Goal: Task Accomplishment & Management: Complete application form

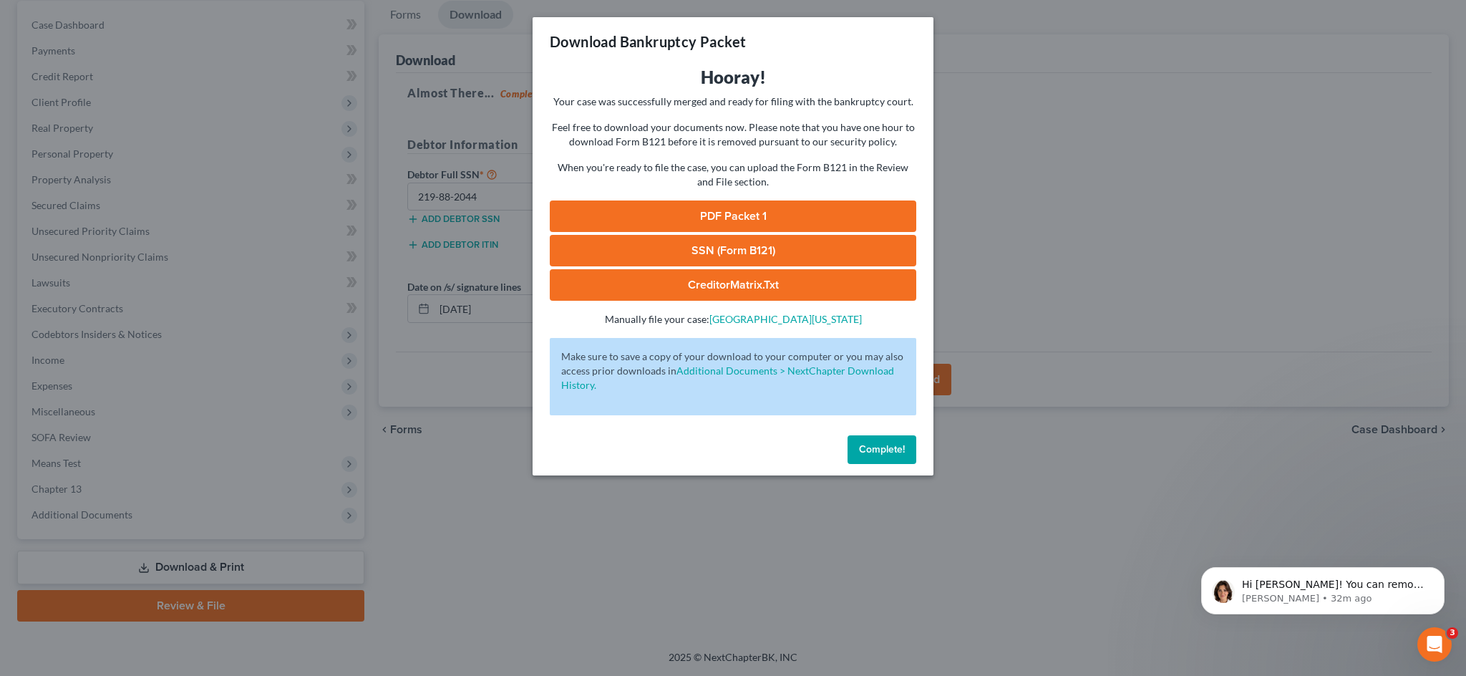
scroll to position [258, 0]
click at [680, 232] on link "PDF Packet 1" at bounding box center [733, 215] width 367 height 31
click at [677, 266] on link "SSN (Form B121)" at bounding box center [733, 250] width 367 height 31
drag, startPoint x: 641, startPoint y: 358, endPoint x: 640, endPoint y: 348, distance: 10.1
click at [641, 301] on link "CreditorMatrix.txt" at bounding box center [733, 284] width 367 height 31
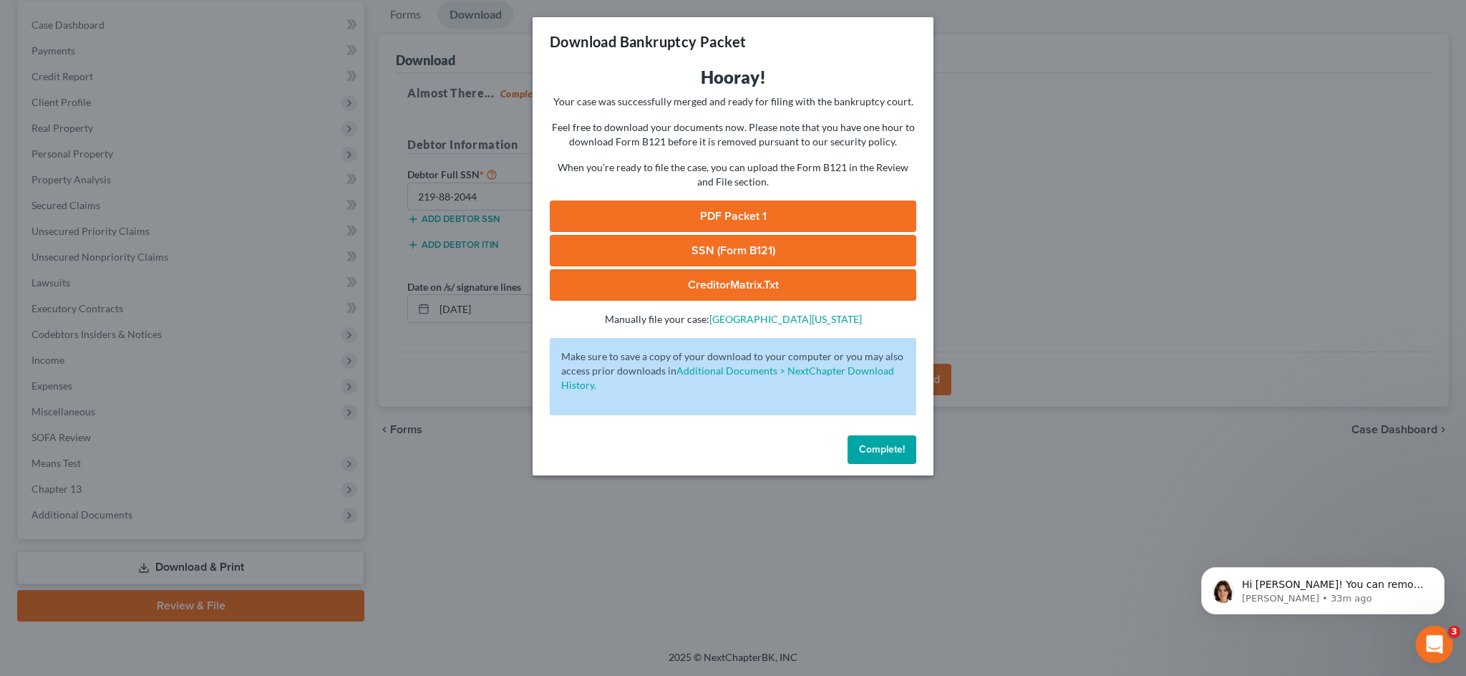
click at [1425, 639] on icon "Open Intercom Messenger" at bounding box center [1433, 643] width 24 height 24
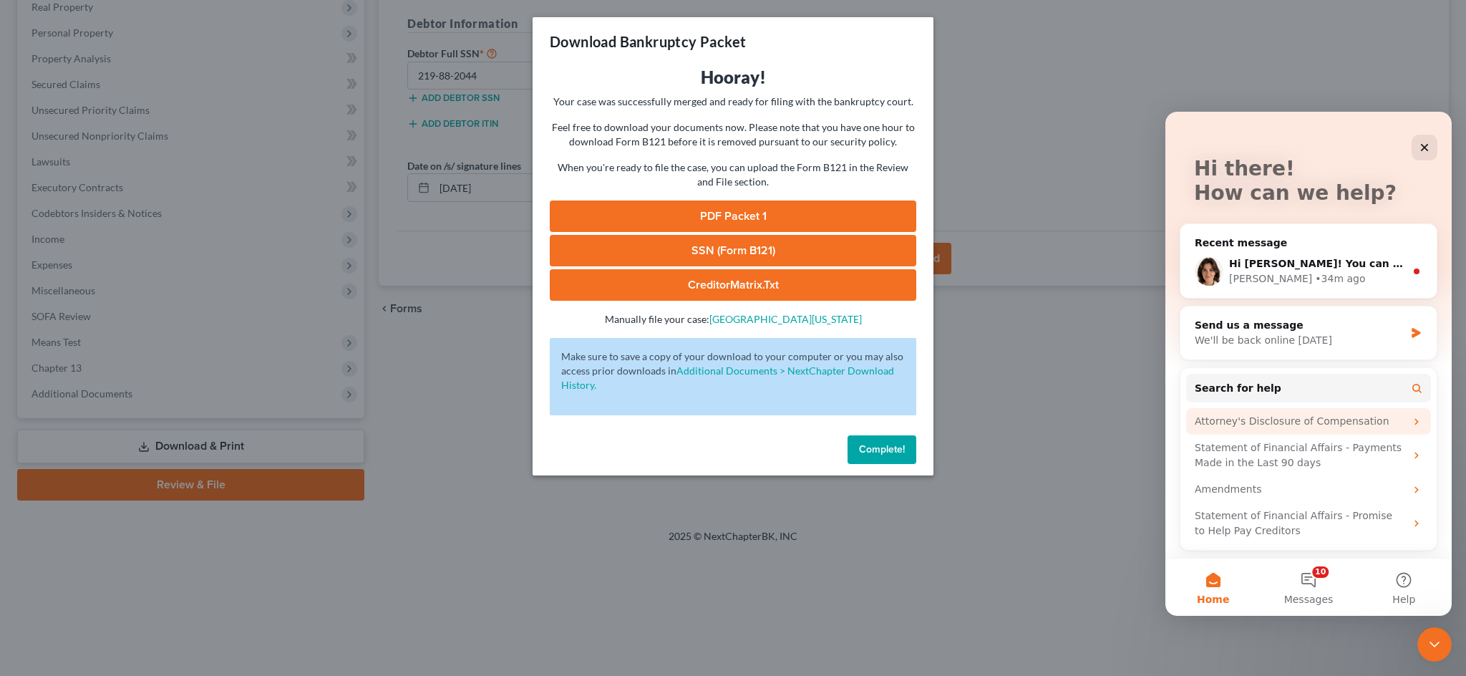
scroll to position [67, 0]
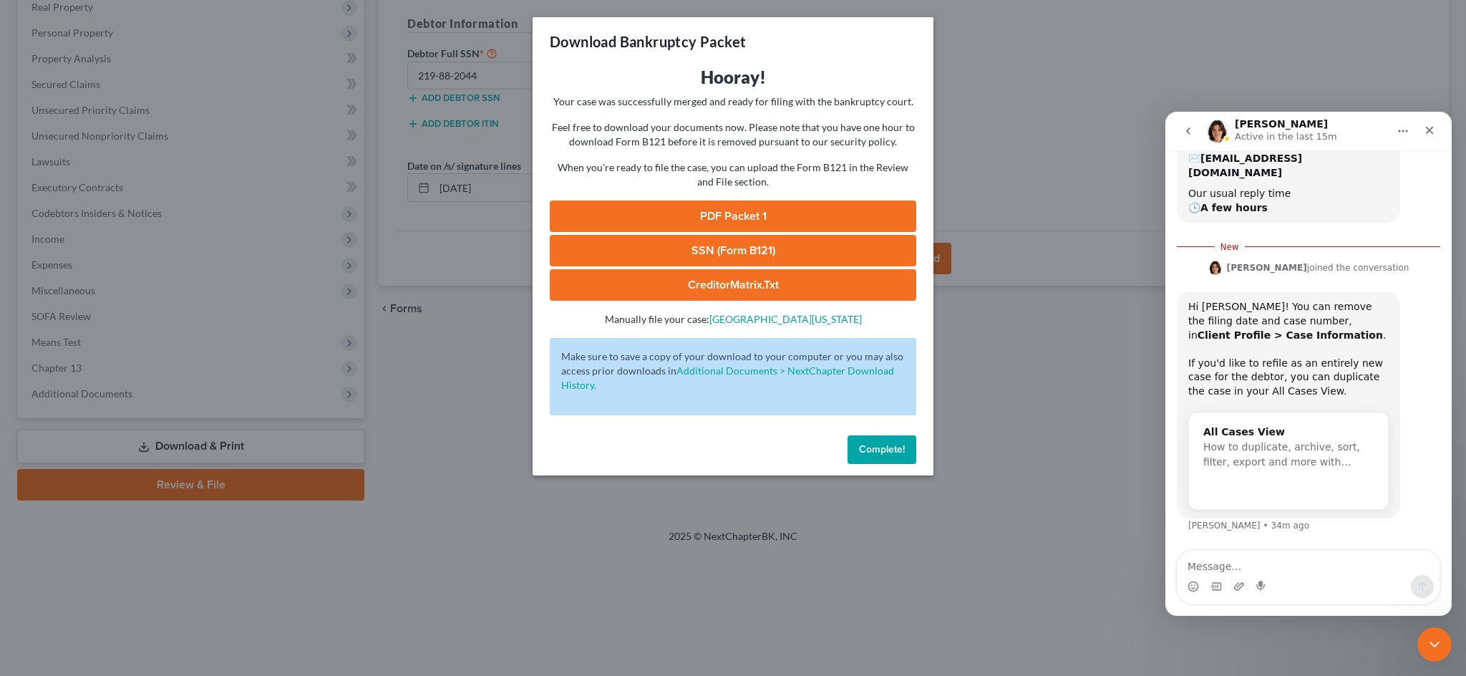
scroll to position [298, 0]
click at [1425, 130] on icon "Close" at bounding box center [1429, 130] width 11 height 11
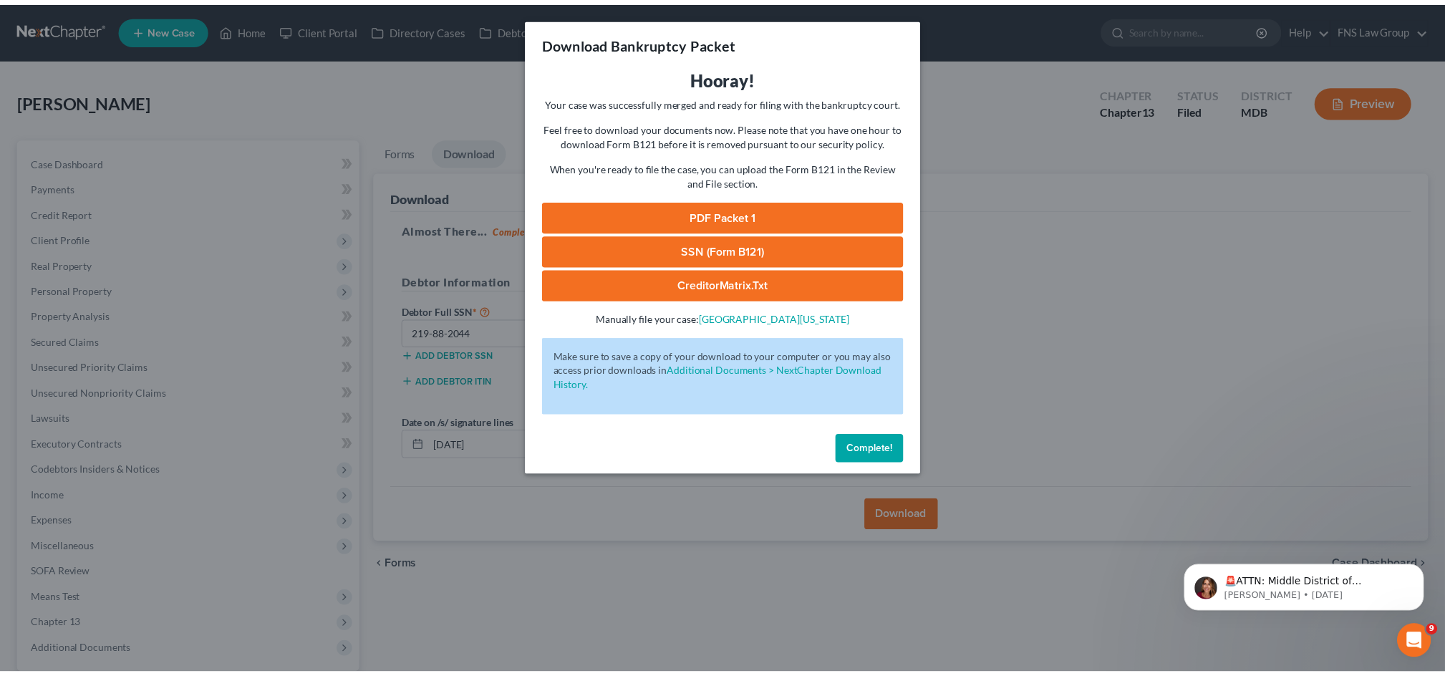
scroll to position [0, 0]
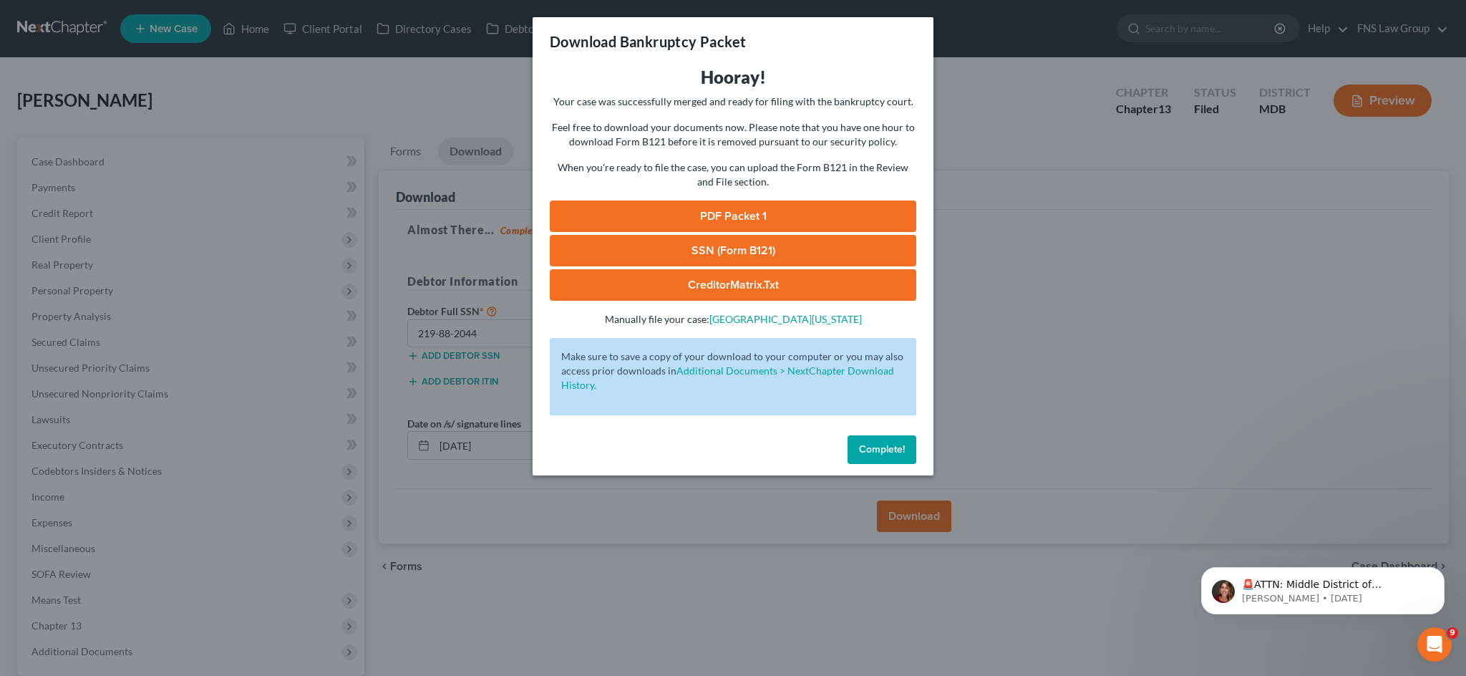
click at [883, 455] on span "Complete!" at bounding box center [882, 449] width 46 height 12
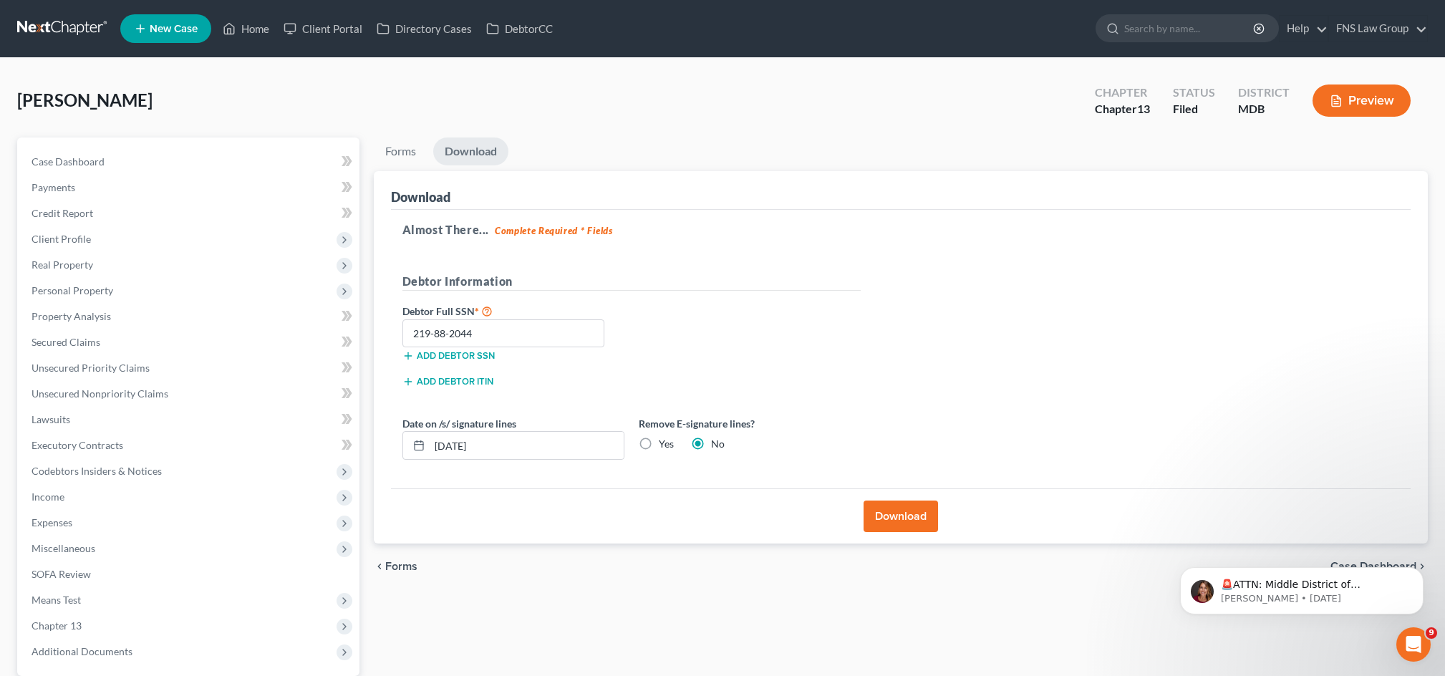
select select "6"
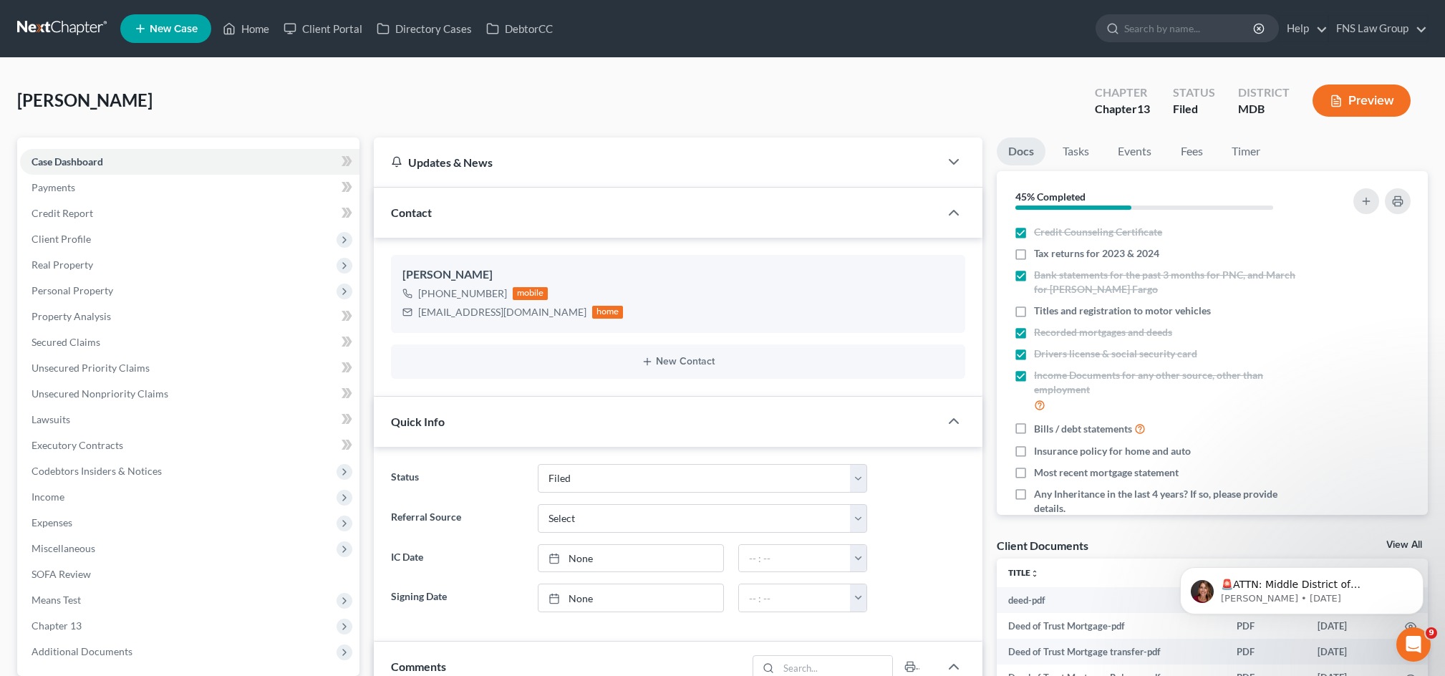
select select "0"
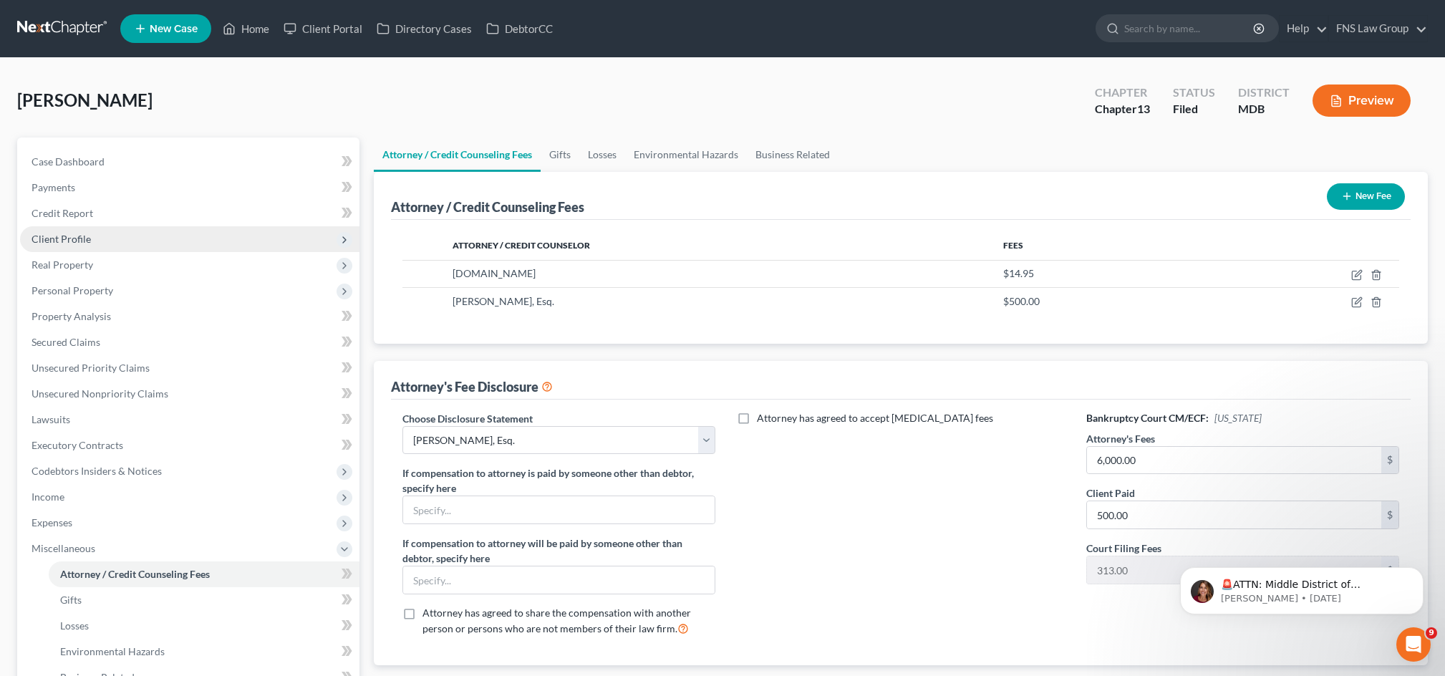
click at [97, 252] on span "Client Profile" at bounding box center [189, 239] width 339 height 26
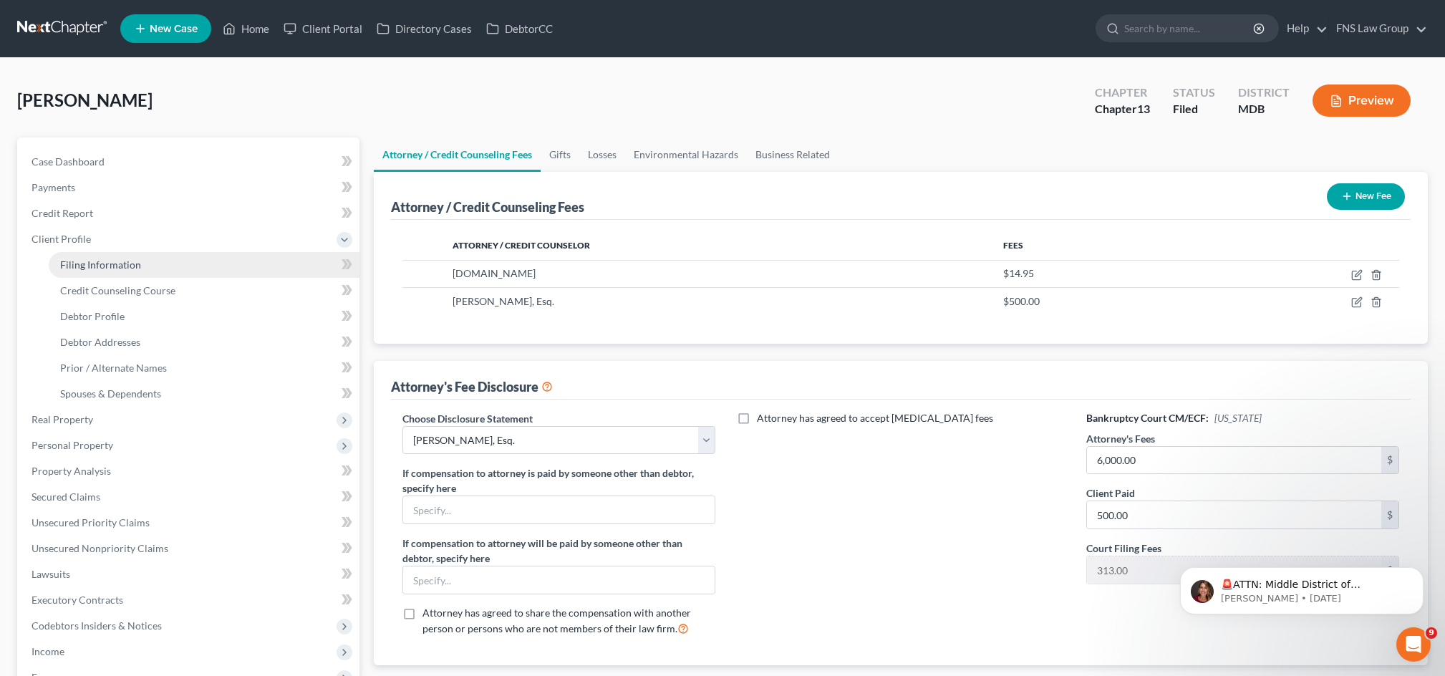
click at [96, 271] on span "Filing Information" at bounding box center [100, 264] width 81 height 12
select select "1"
select select "0"
select select "3"
select select "38"
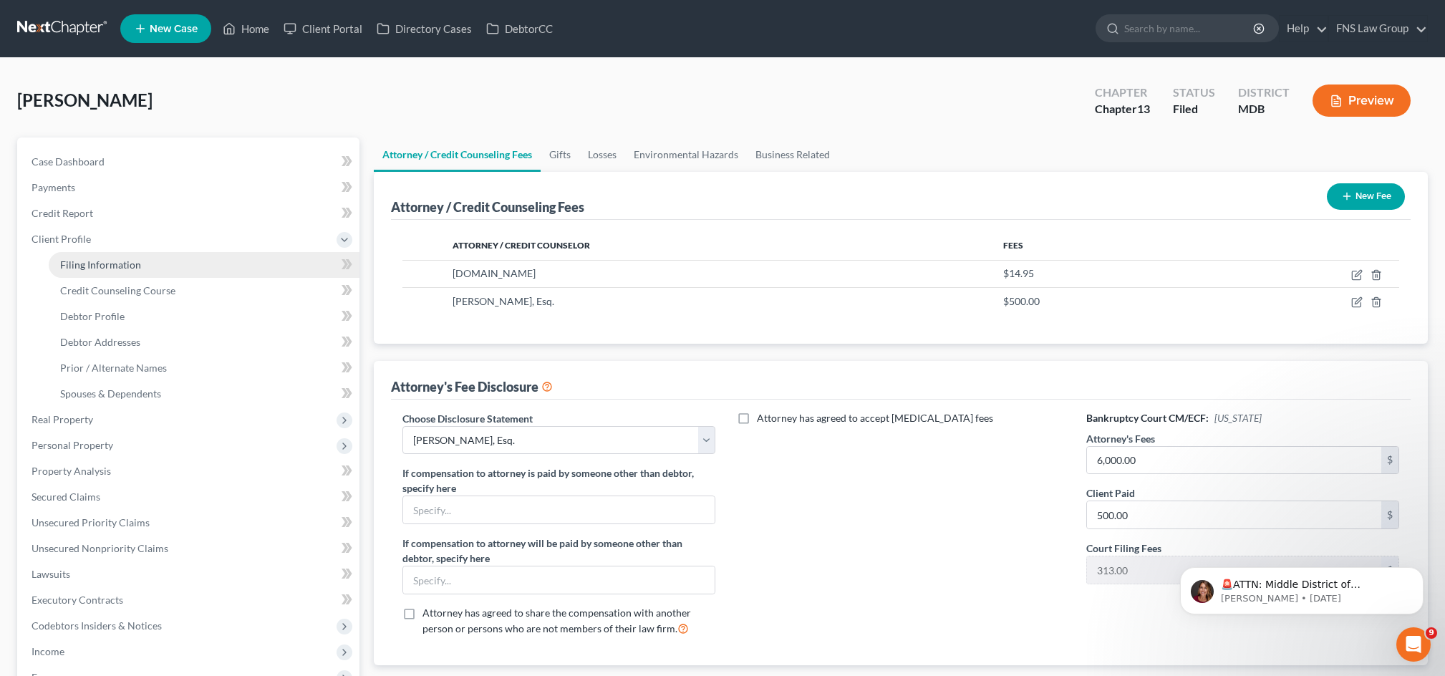
select select "2"
select select "21"
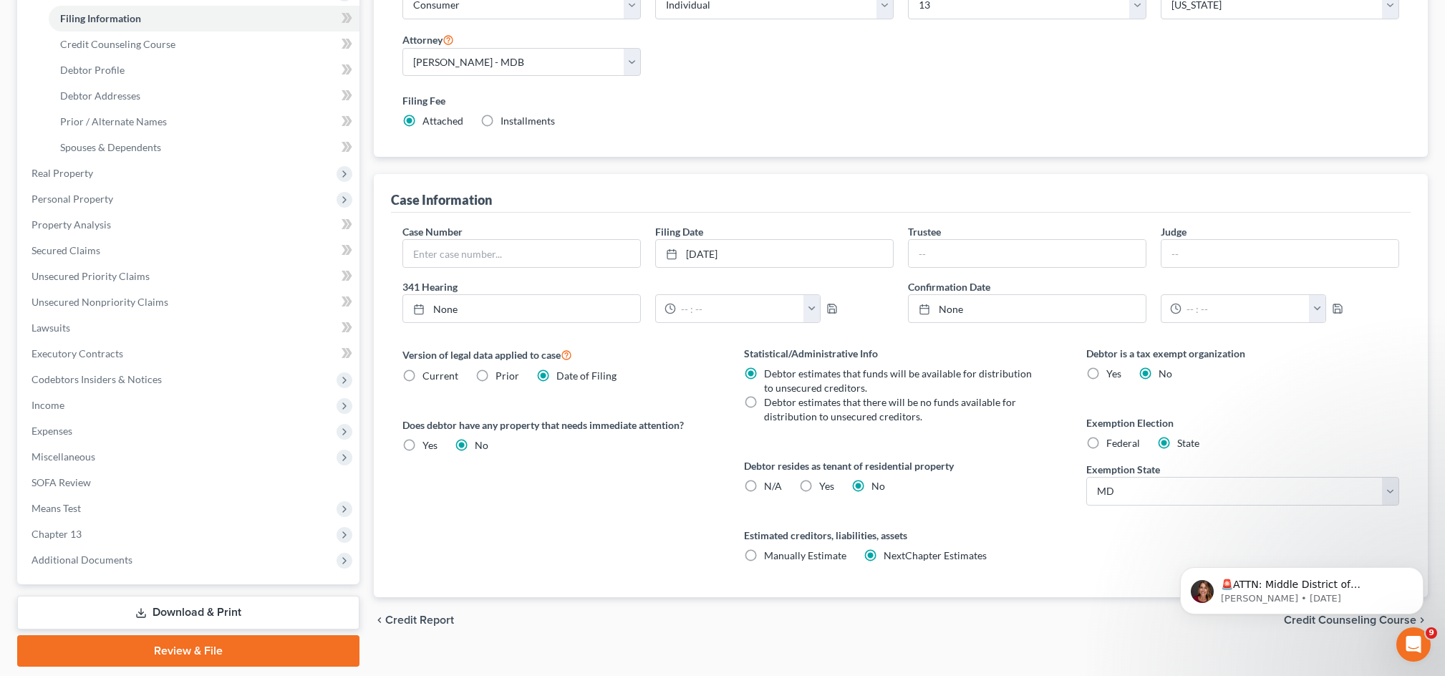
scroll to position [435, 0]
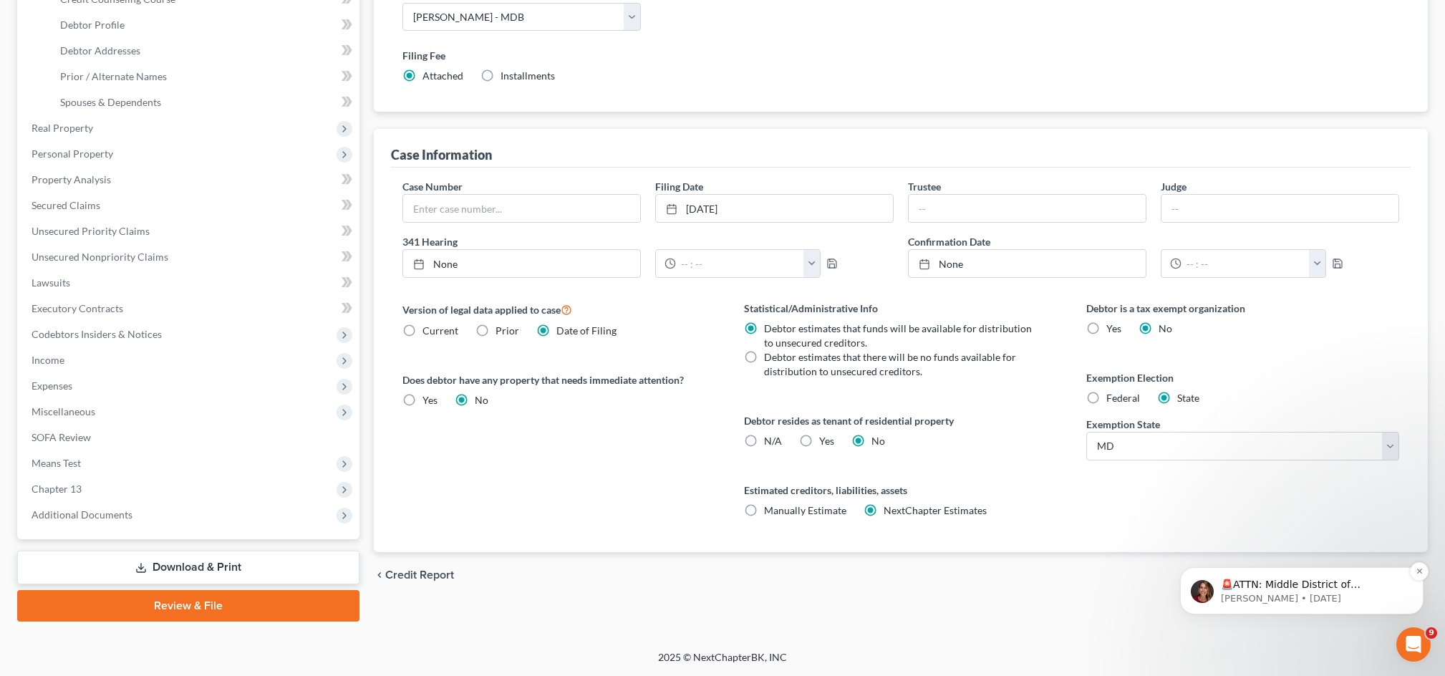
click at [1326, 586] on p "🚨ATTN: Middle District of [US_STATE] The court has added a new Credit Counselin…" at bounding box center [1313, 585] width 185 height 14
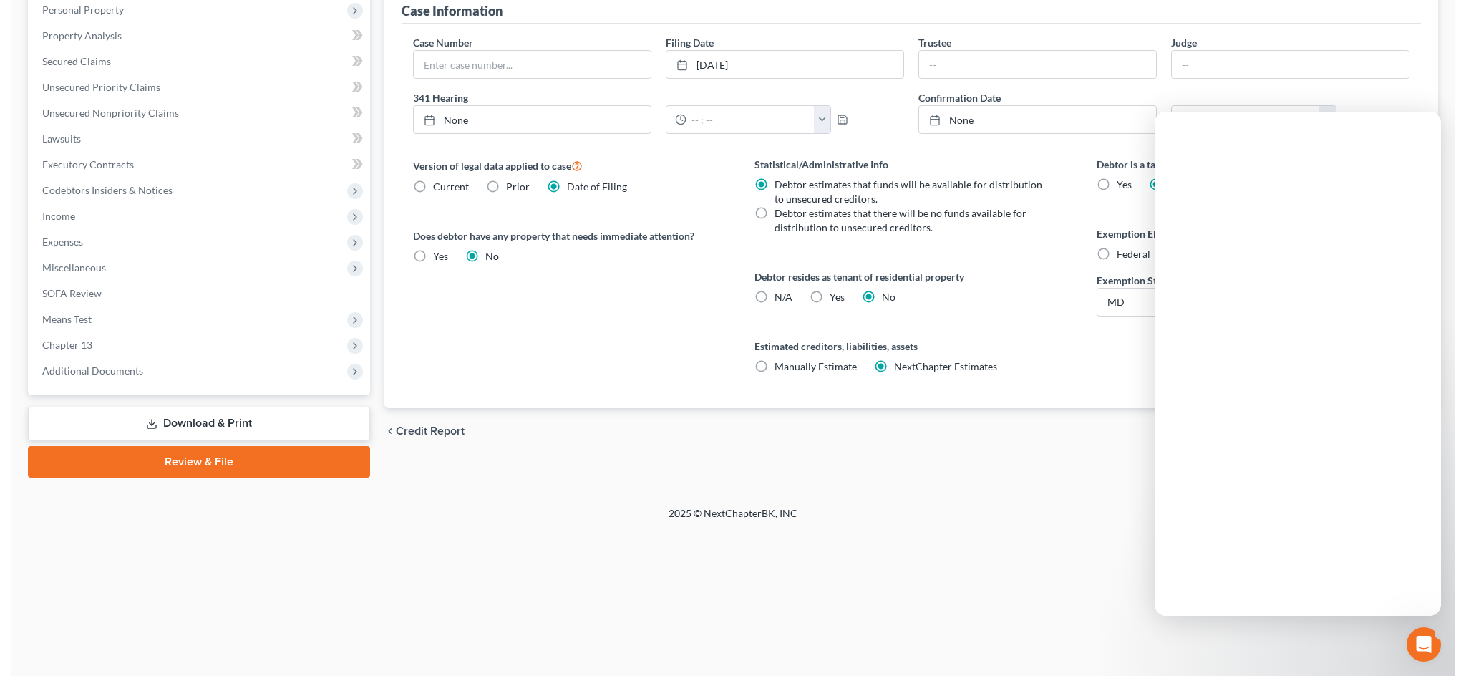
scroll to position [0, 0]
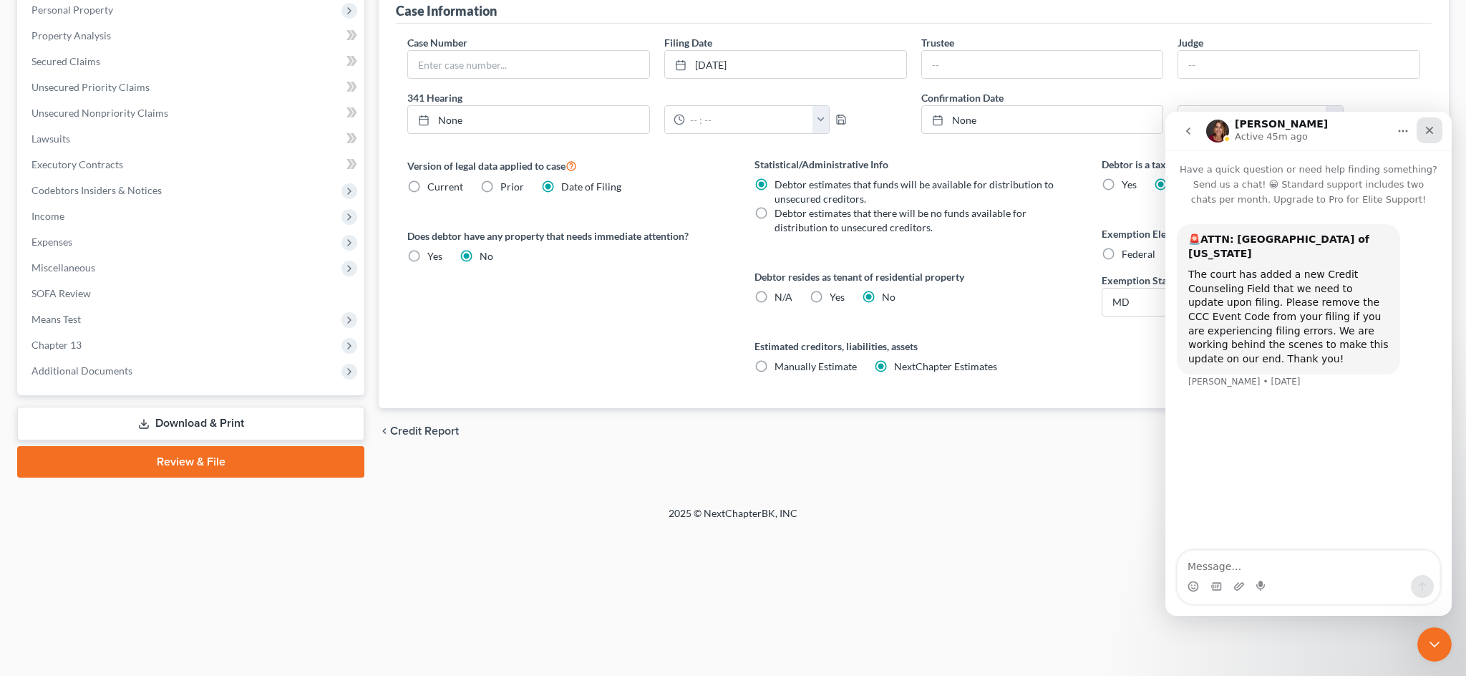
click at [1433, 136] on icon "Close" at bounding box center [1429, 130] width 11 height 11
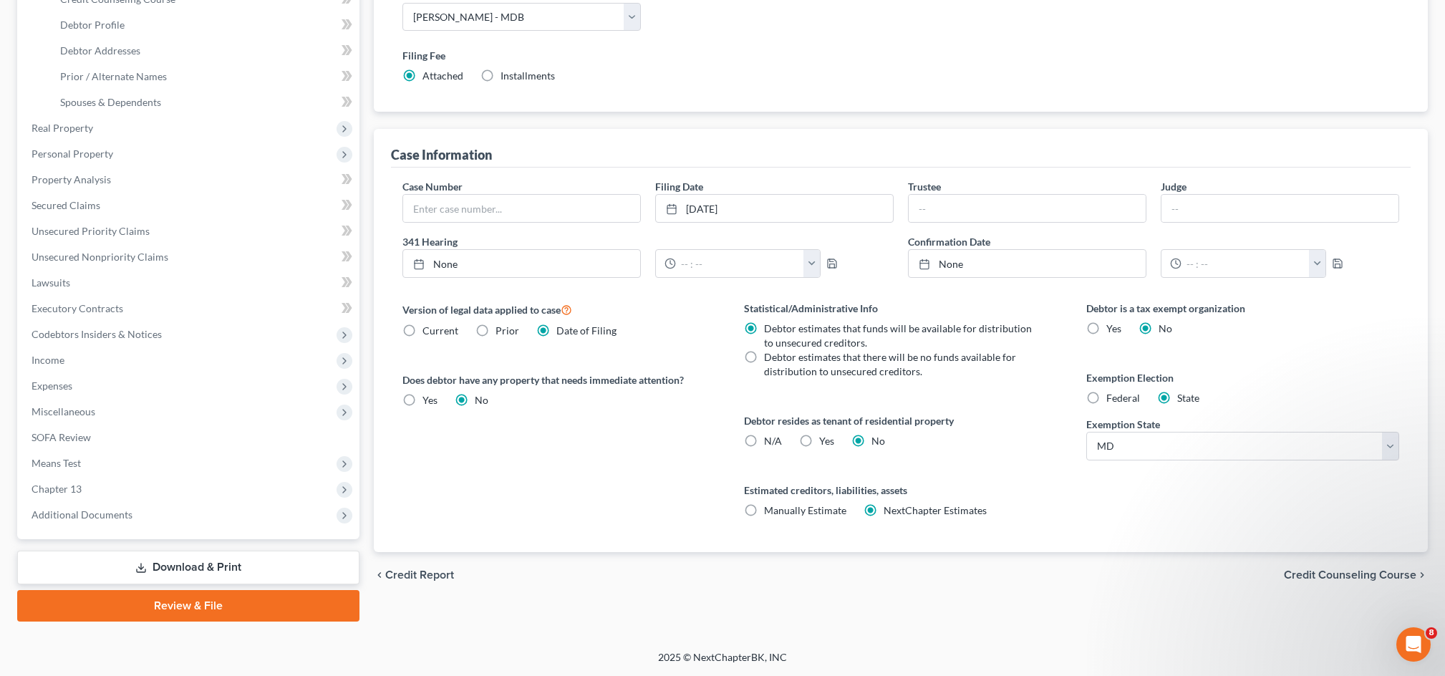
scroll to position [455, 0]
click at [503, 324] on label "Prior" at bounding box center [507, 331] width 24 height 14
click at [503, 324] on input "Prior" at bounding box center [505, 328] width 9 height 9
radio input "true"
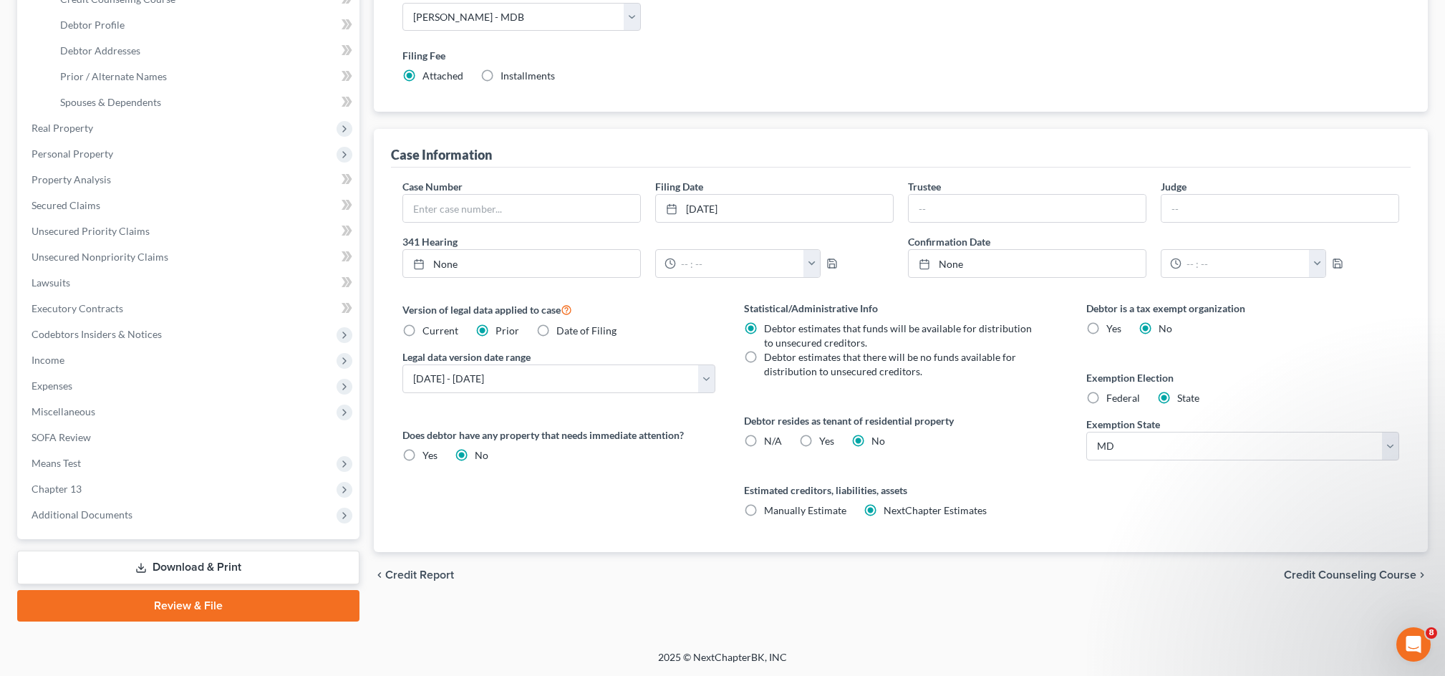
click at [568, 324] on label "Date of Filing" at bounding box center [586, 331] width 60 height 14
click at [568, 324] on input "Date of Filing" at bounding box center [566, 328] width 9 height 9
radio input "true"
radio input "false"
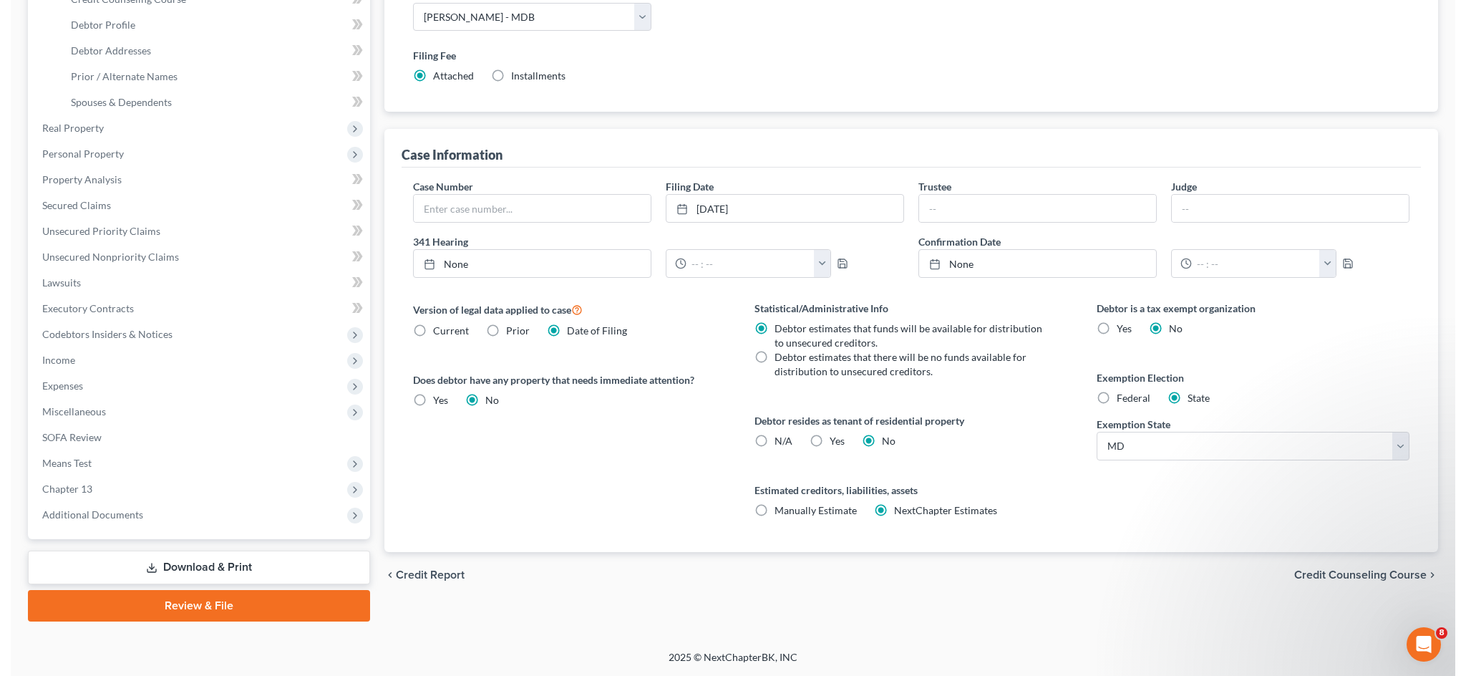
scroll to position [0, 0]
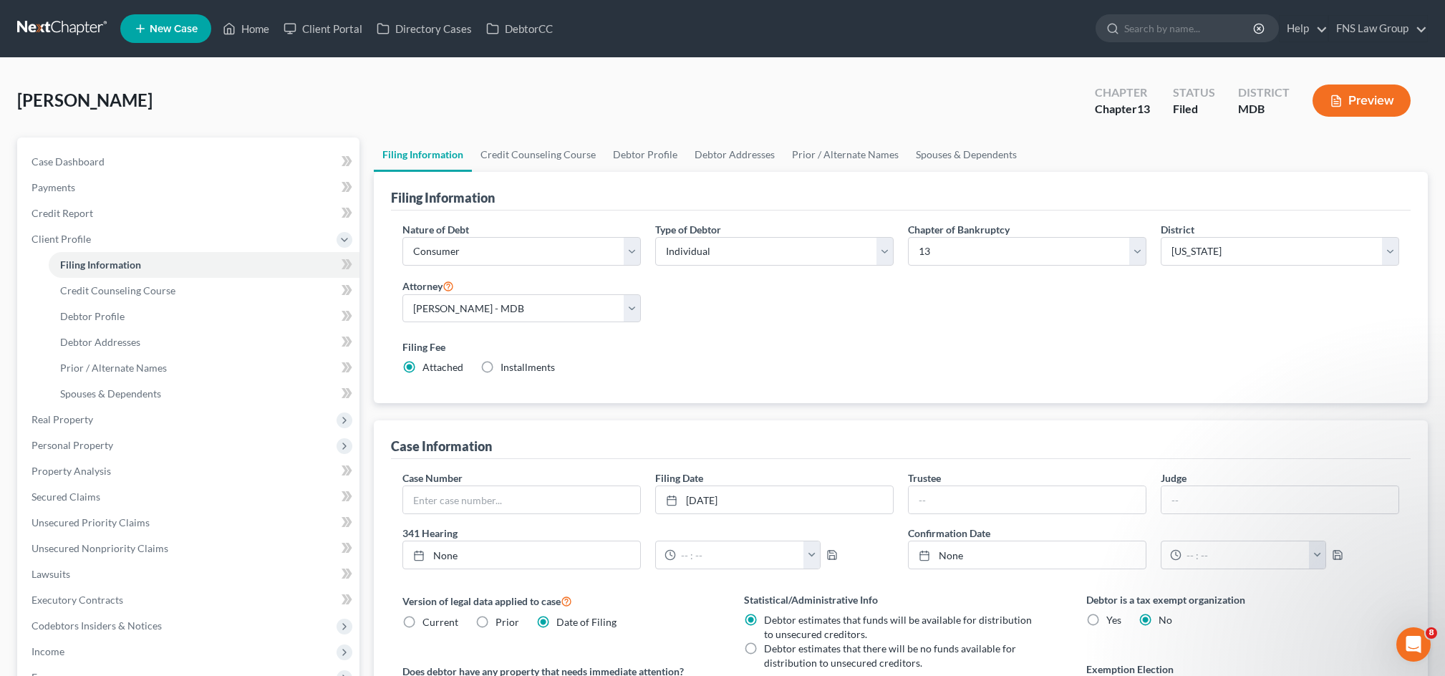
click at [1373, 103] on button "Preview" at bounding box center [1361, 100] width 98 height 32
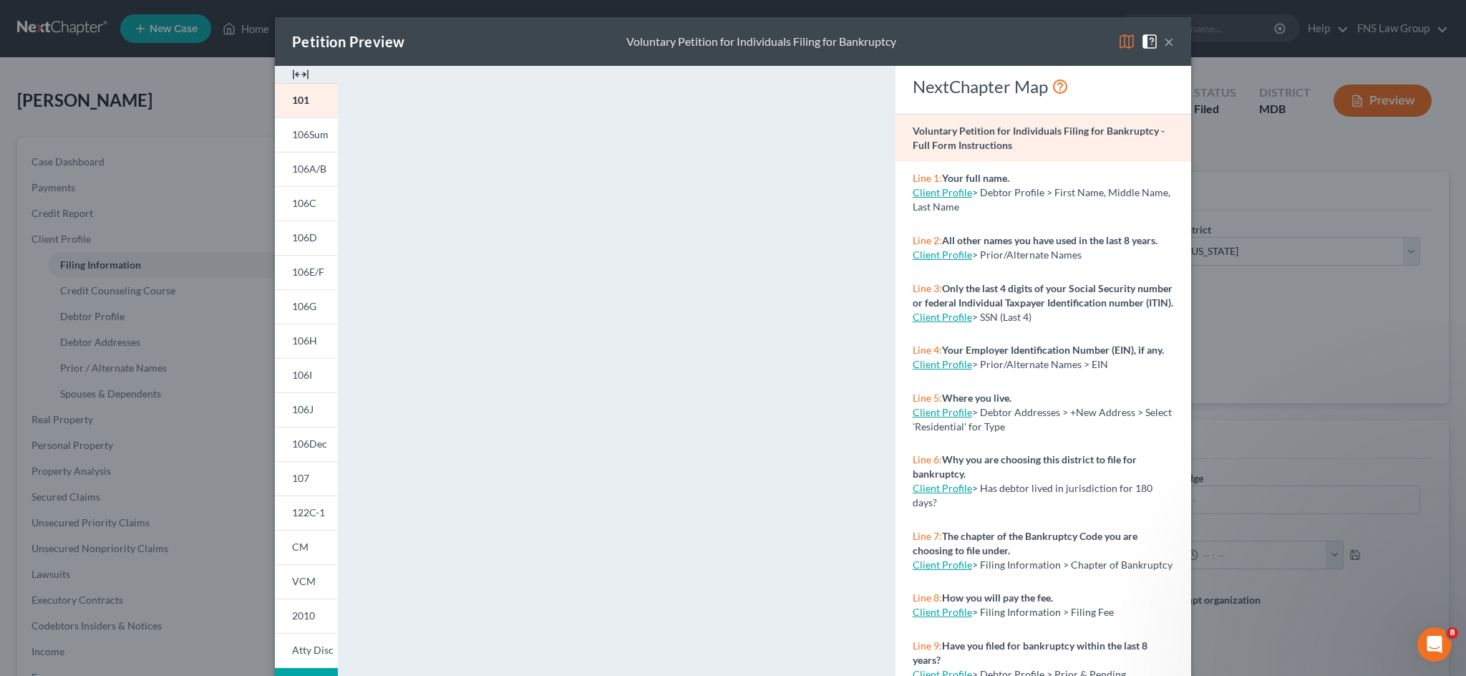
click at [1174, 47] on button "×" at bounding box center [1169, 41] width 10 height 17
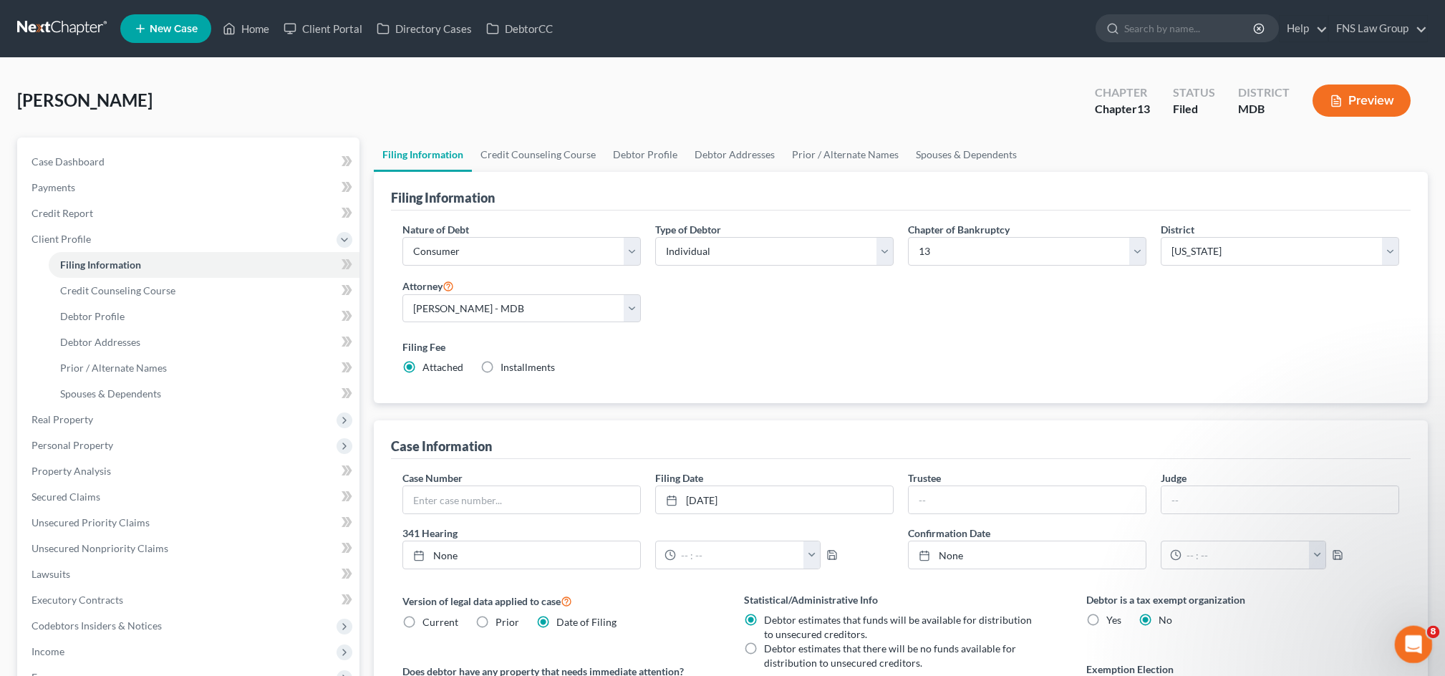
click at [1414, 639] on icon "Open Intercom Messenger" at bounding box center [1411, 643] width 24 height 24
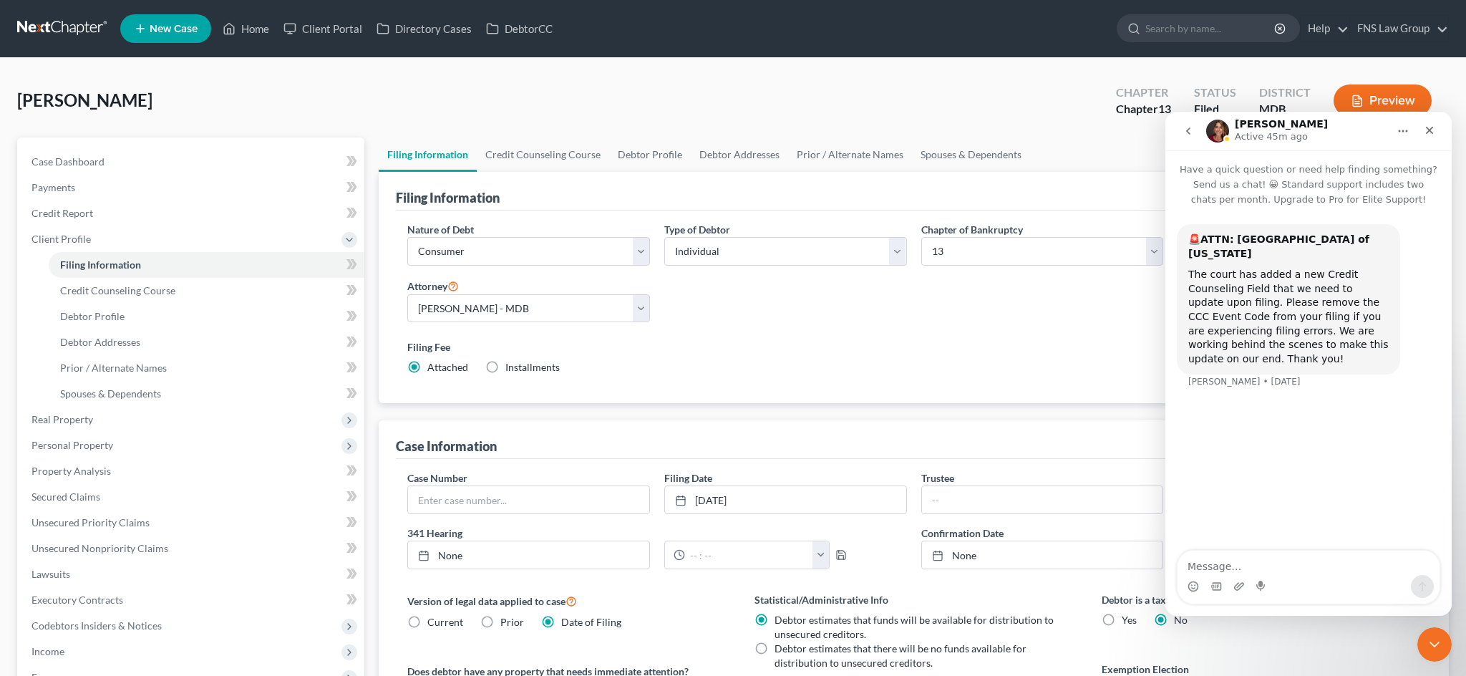
click at [1191, 136] on icon "go back" at bounding box center [1188, 130] width 11 height 11
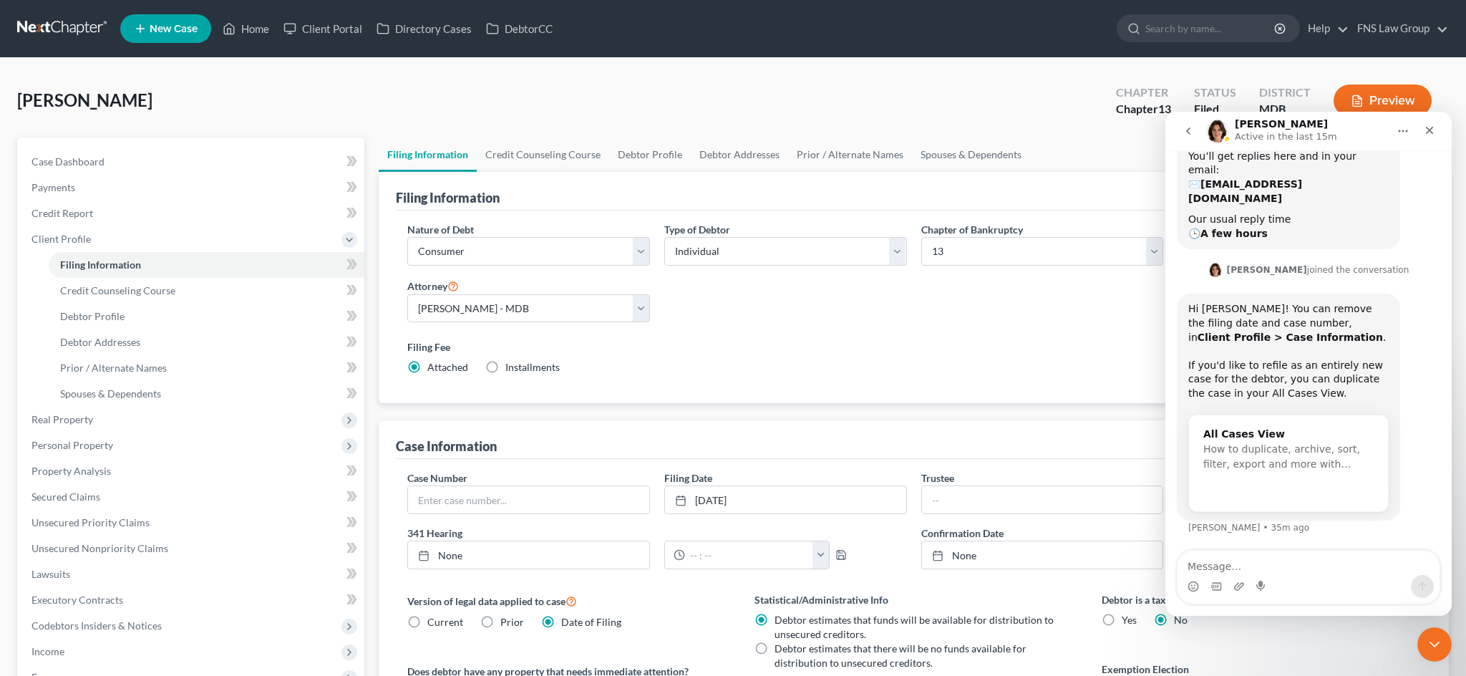
scroll to position [275, 0]
click at [1217, 451] on span "How to duplicate, archive, sort, filter, export and more with…" at bounding box center [1281, 456] width 157 height 26
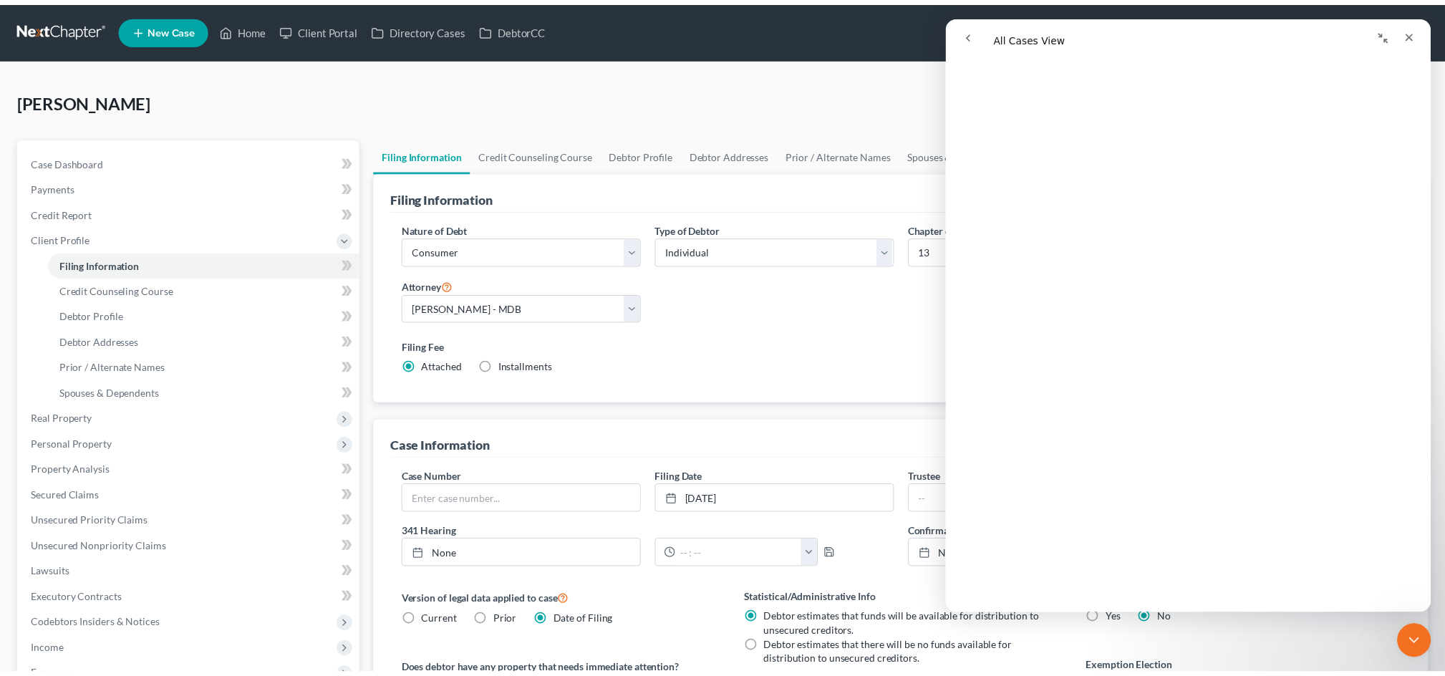
scroll to position [2543, 0]
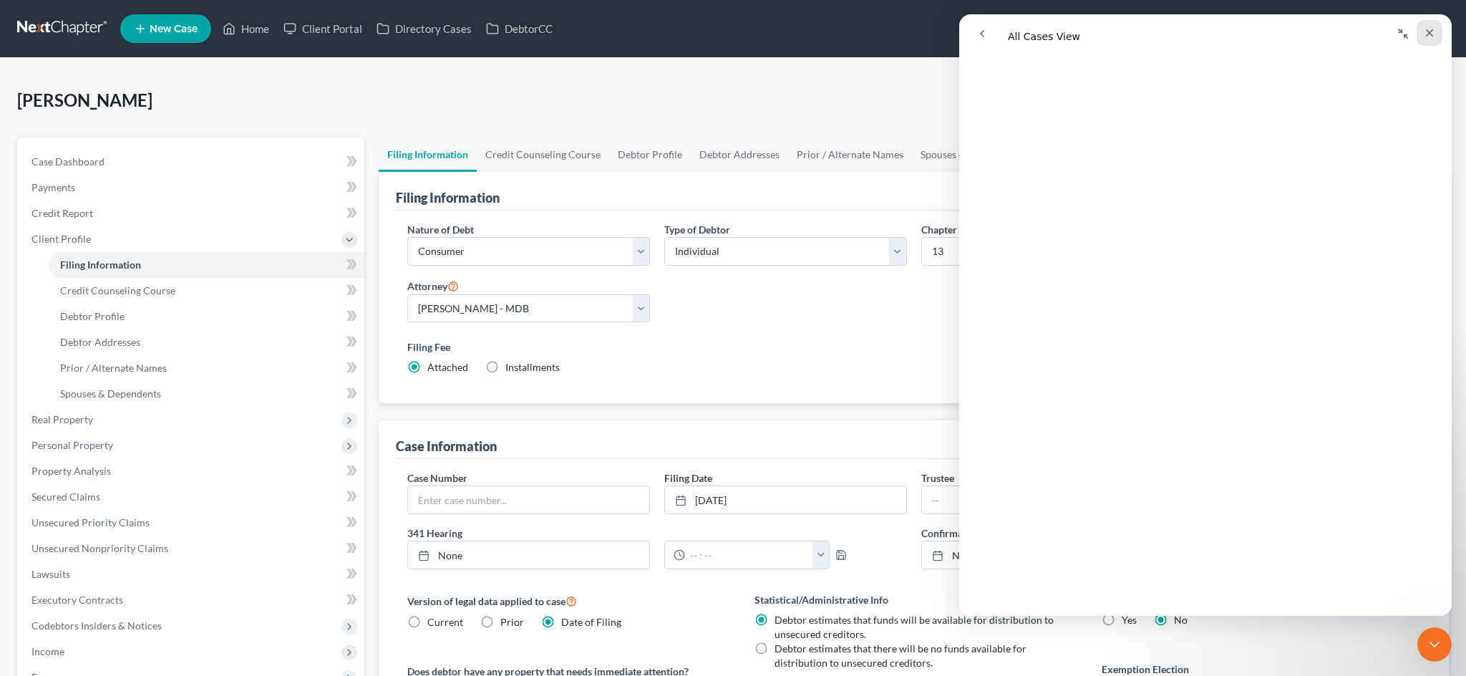
click at [1423, 42] on div "Close" at bounding box center [1430, 33] width 26 height 26
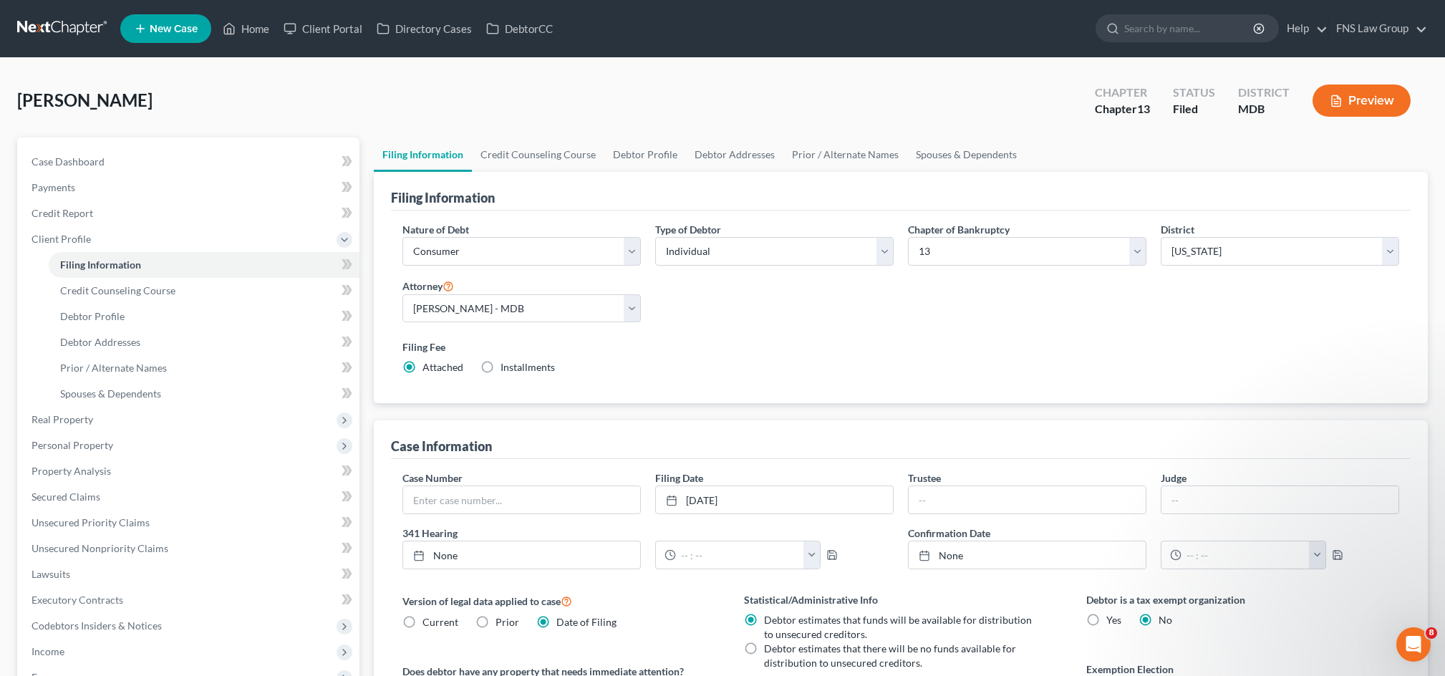
scroll to position [0, 0]
click at [80, 33] on link at bounding box center [63, 29] width 92 height 26
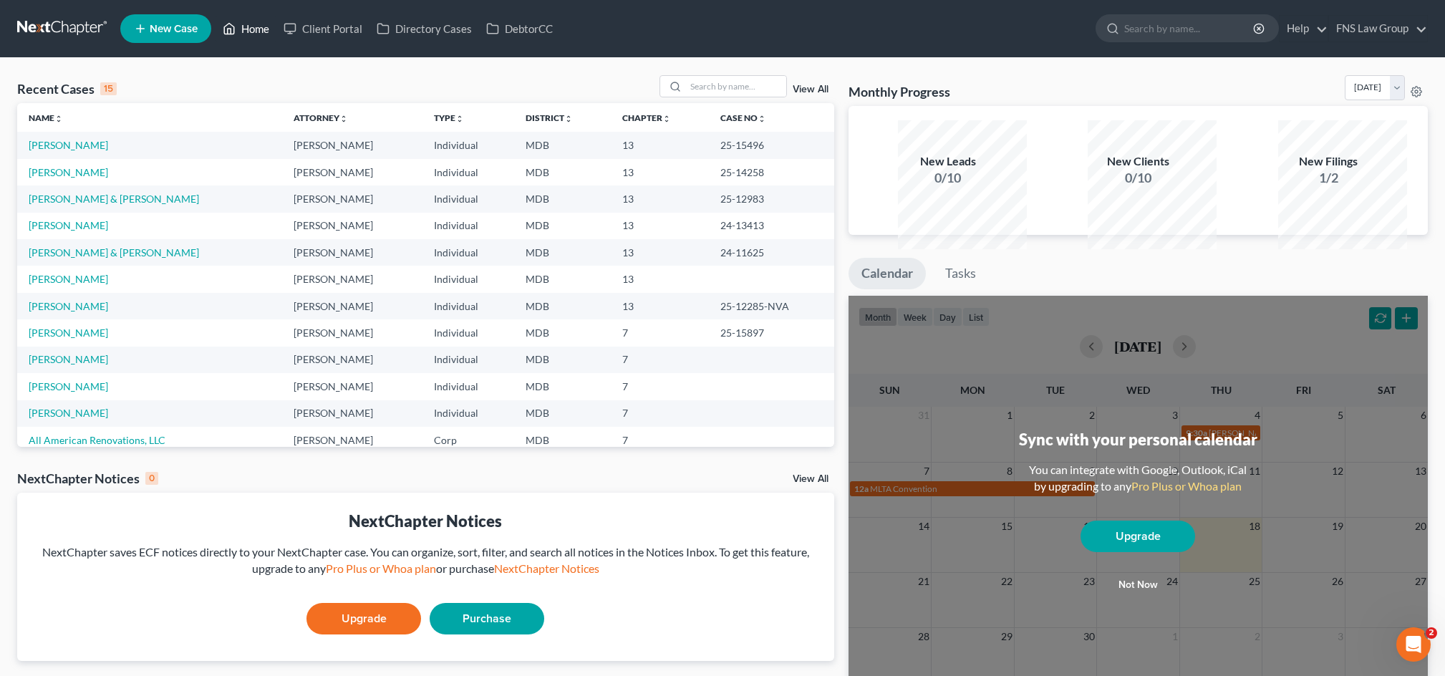
click at [276, 30] on link "Home" at bounding box center [245, 29] width 61 height 26
click at [108, 151] on link "[PERSON_NAME]" at bounding box center [68, 145] width 79 height 12
select select "6"
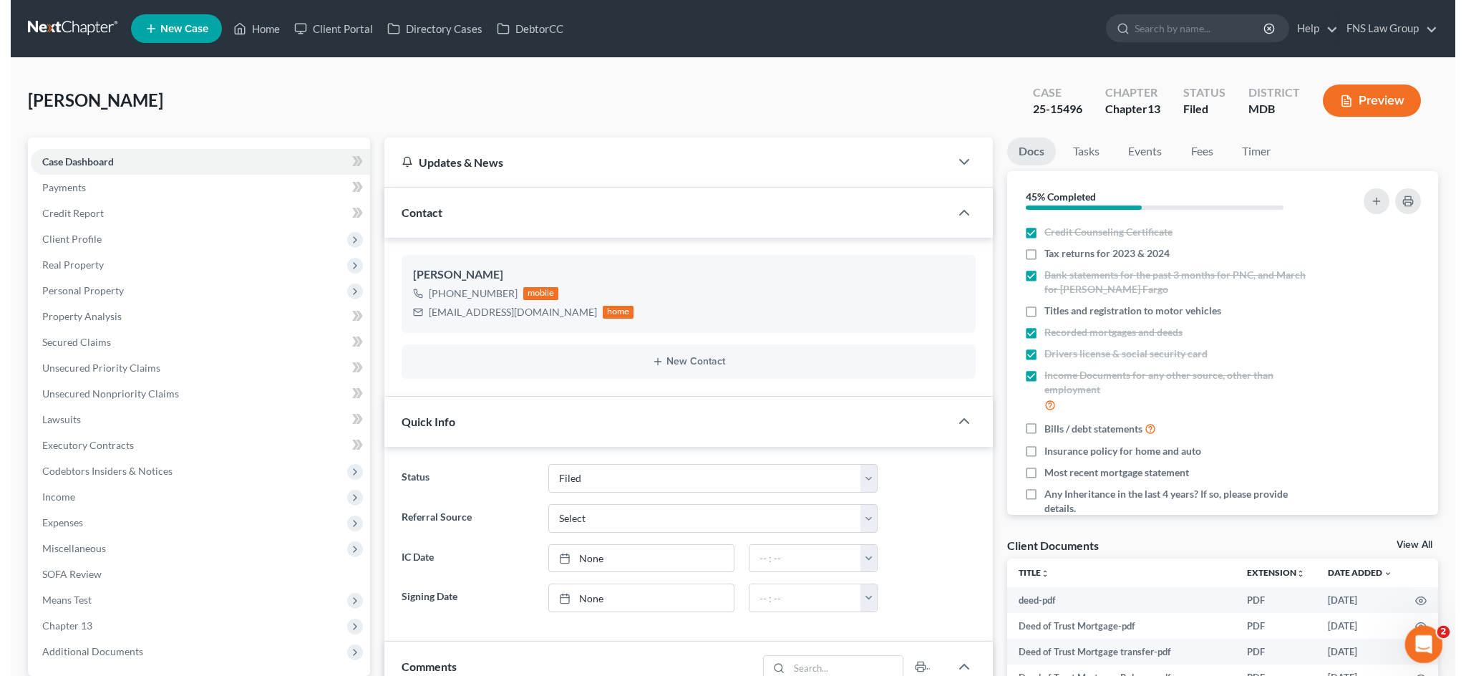
click at [1425, 645] on icon "Open Intercom Messenger" at bounding box center [1422, 643] width 24 height 24
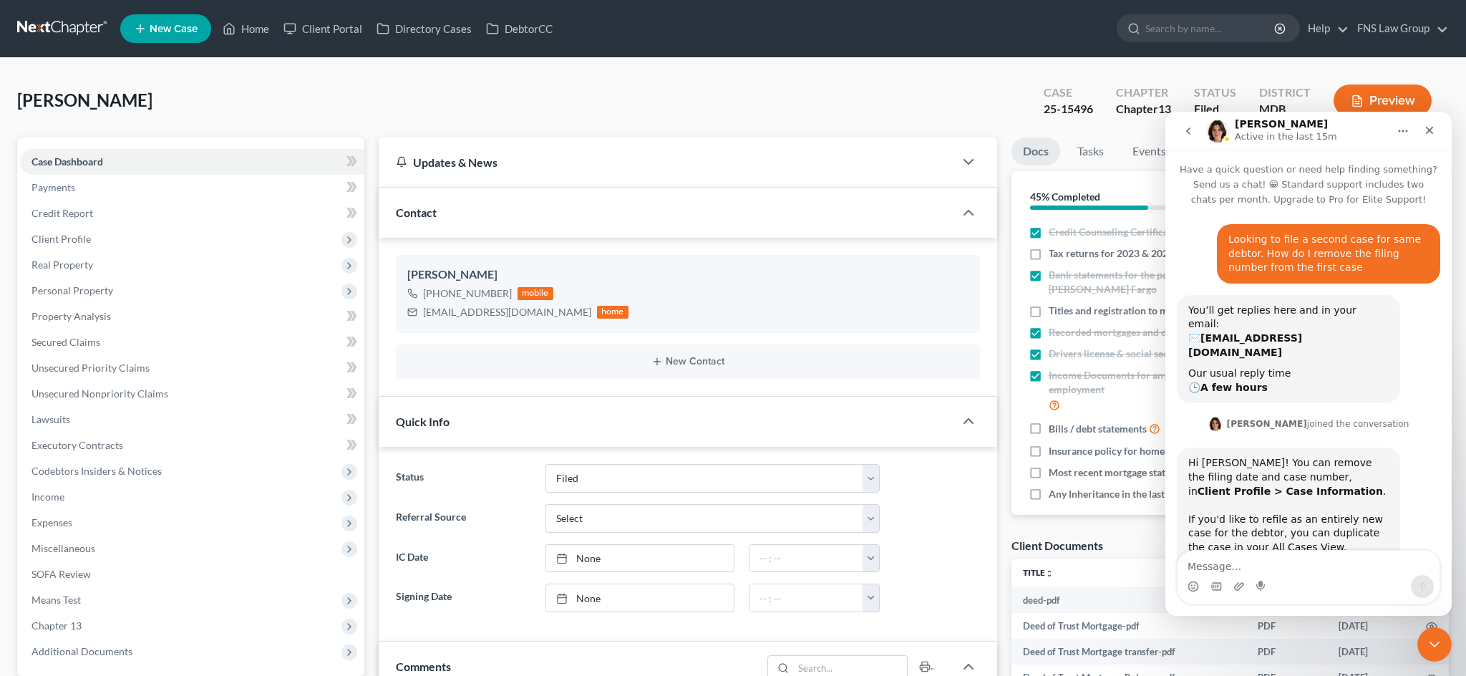
scroll to position [275, 0]
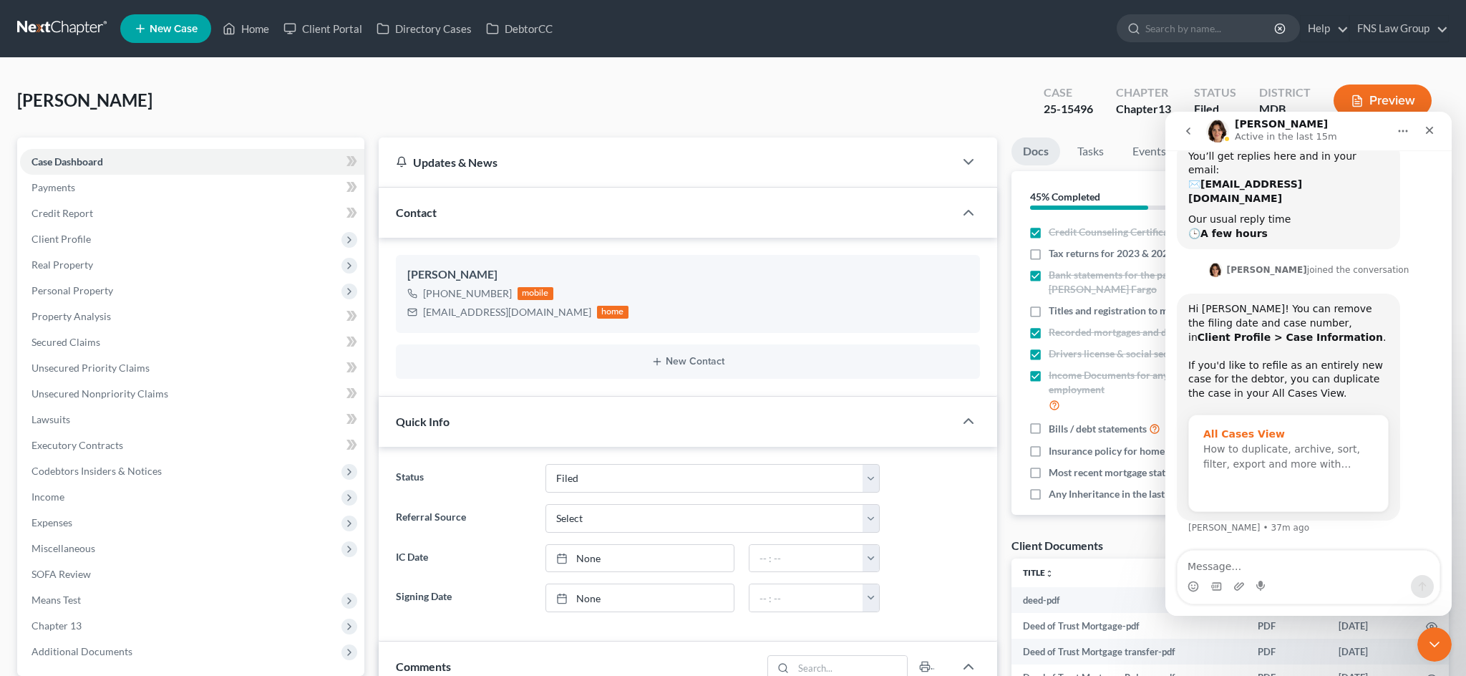
click at [1254, 428] on div "All Cases View" at bounding box center [1288, 434] width 170 height 15
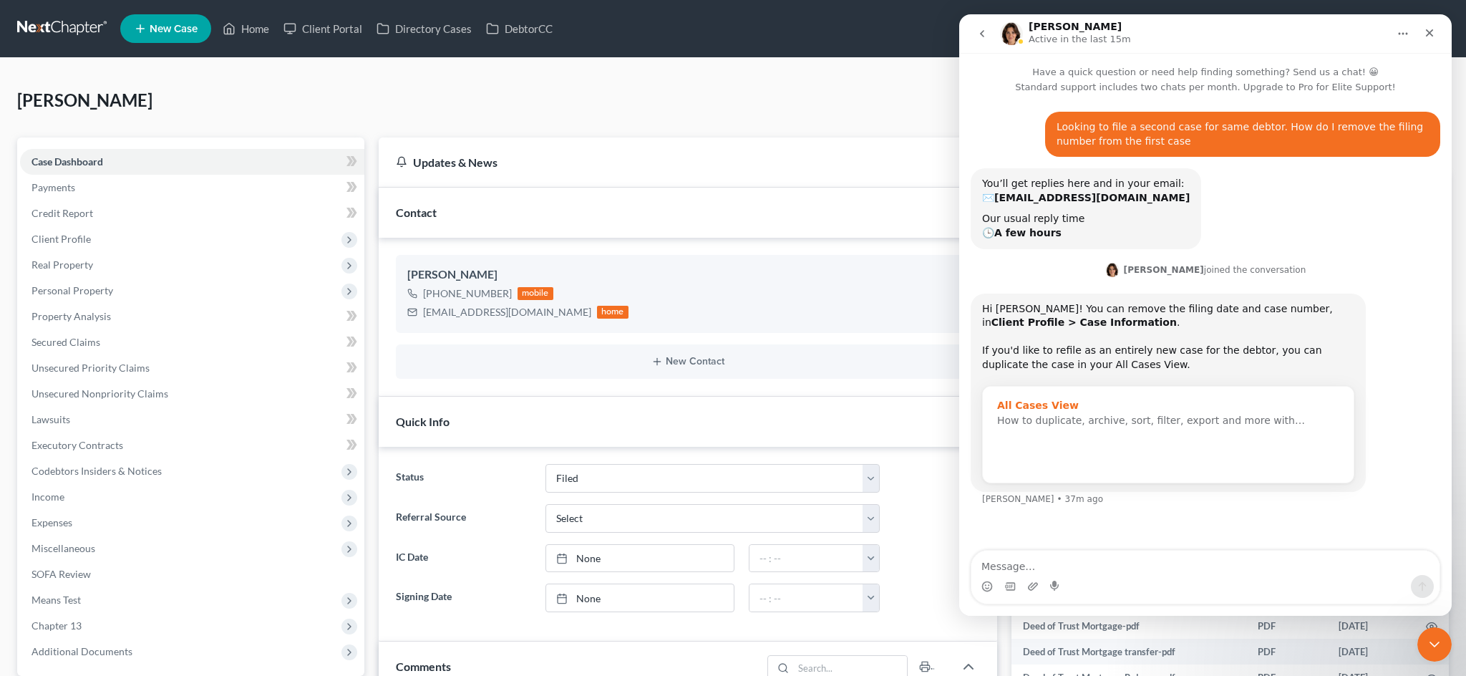
click at [1177, 399] on div "All Cases View" at bounding box center [1168, 405] width 342 height 15
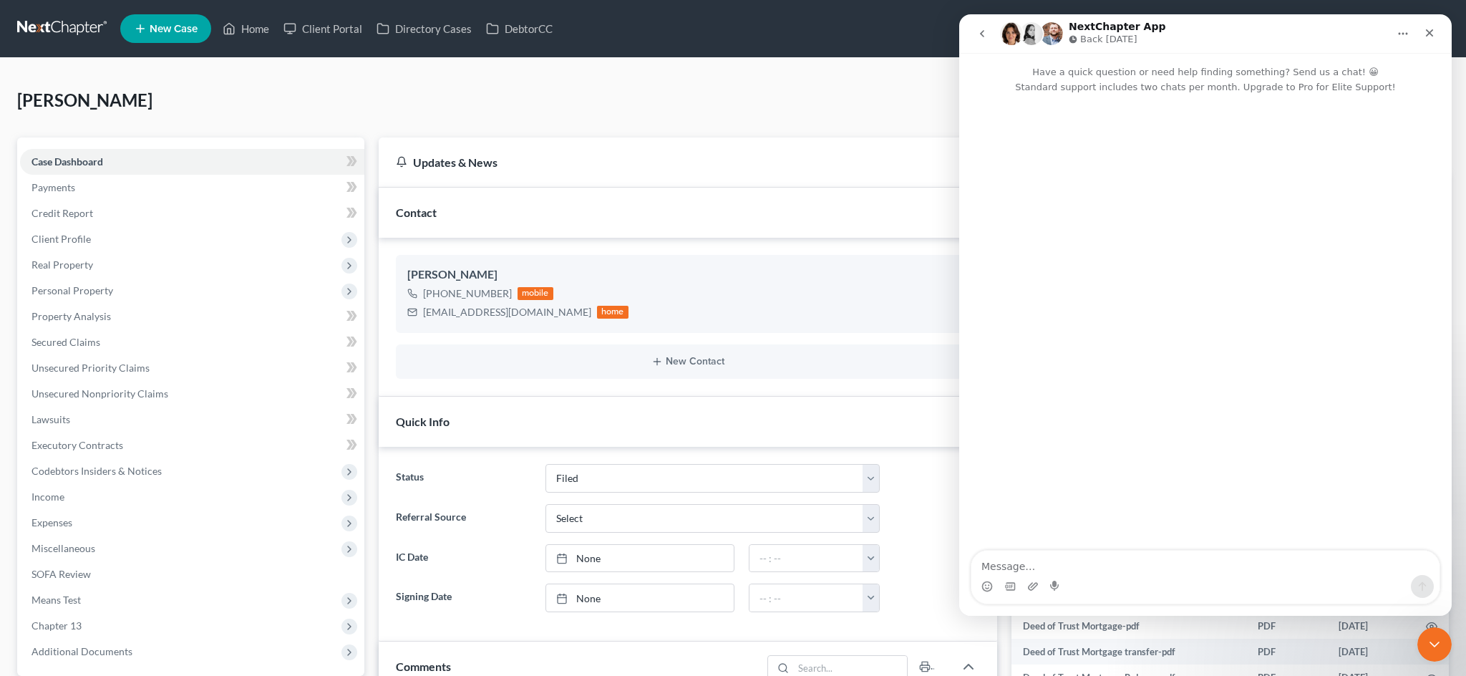
scroll to position [0, 0]
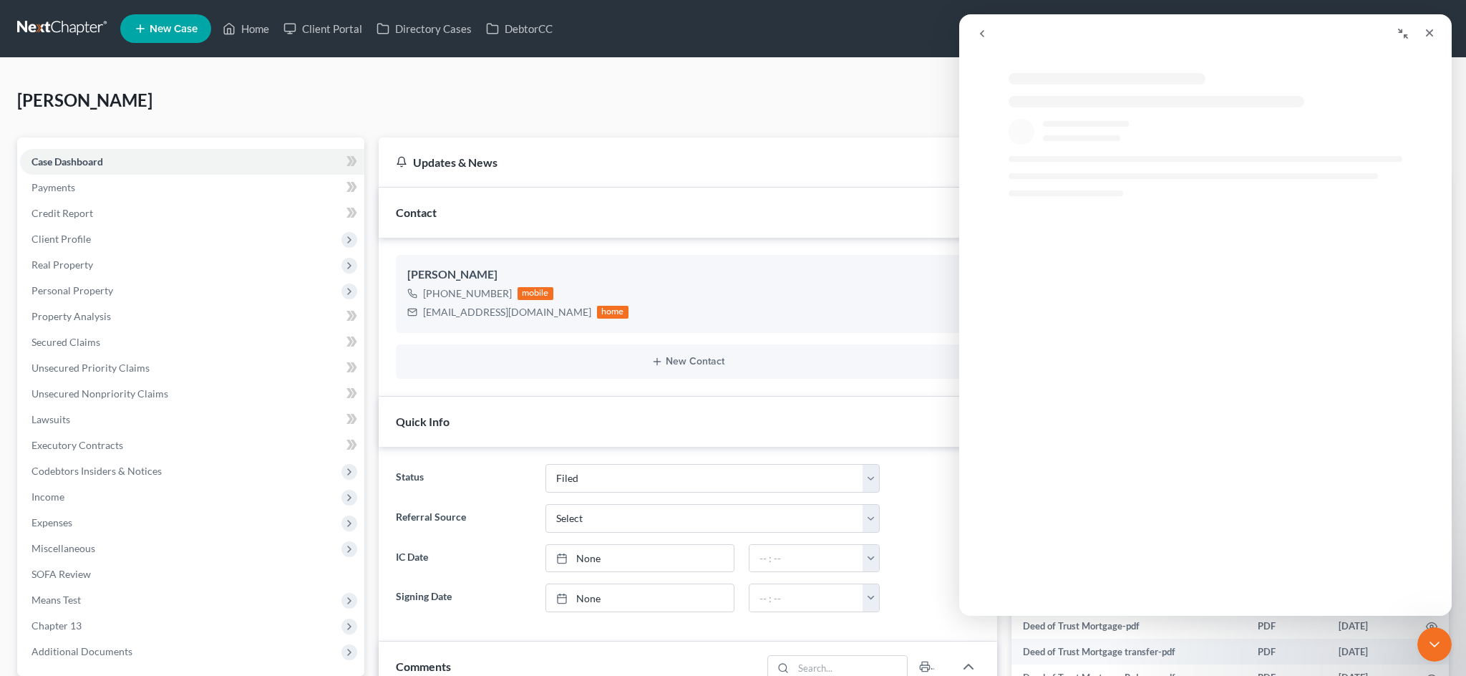
drag, startPoint x: 1236, startPoint y: 44, endPoint x: 1072, endPoint y: 96, distance: 171.2
click at [1072, 96] on div "All Cases View All Cases View" at bounding box center [1205, 314] width 493 height 601
click at [1405, 30] on icon "Collapse window" at bounding box center [1403, 34] width 10 height 10
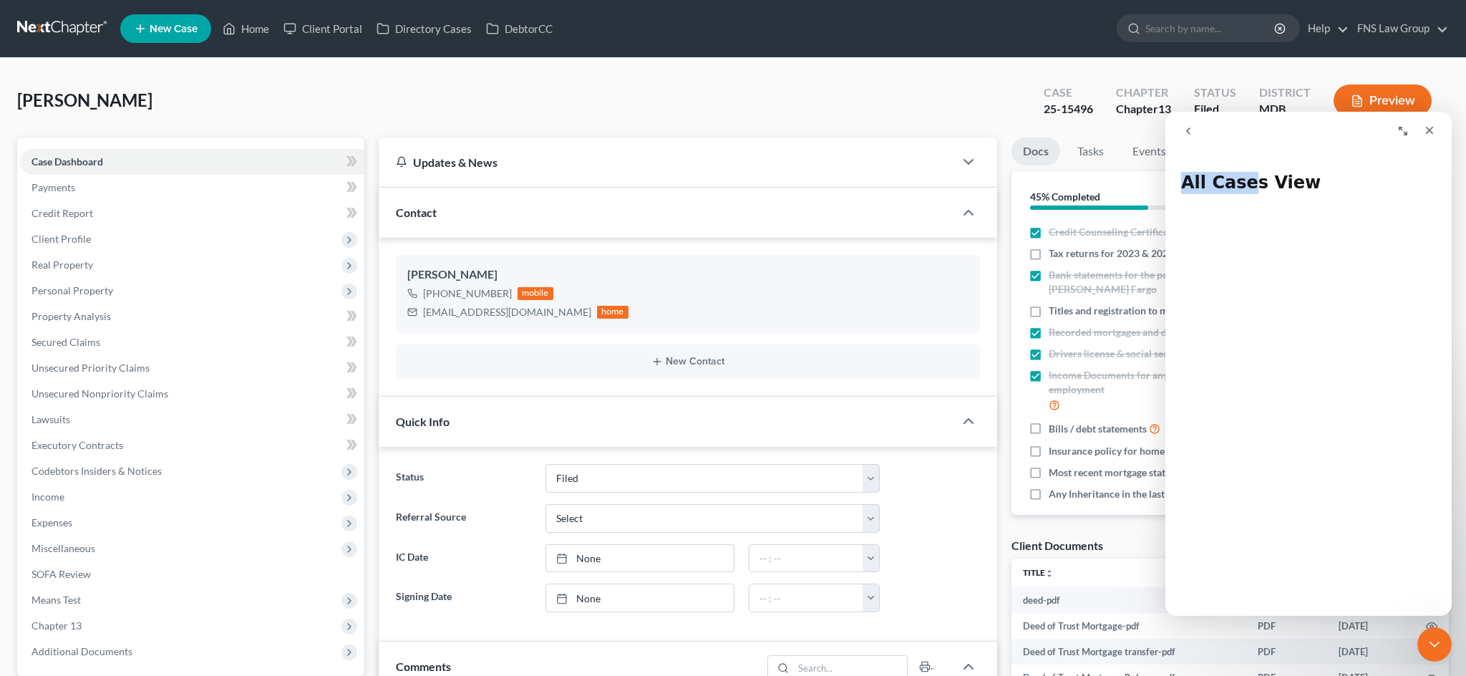
click at [1405, 126] on icon "Expand window" at bounding box center [1402, 130] width 11 height 11
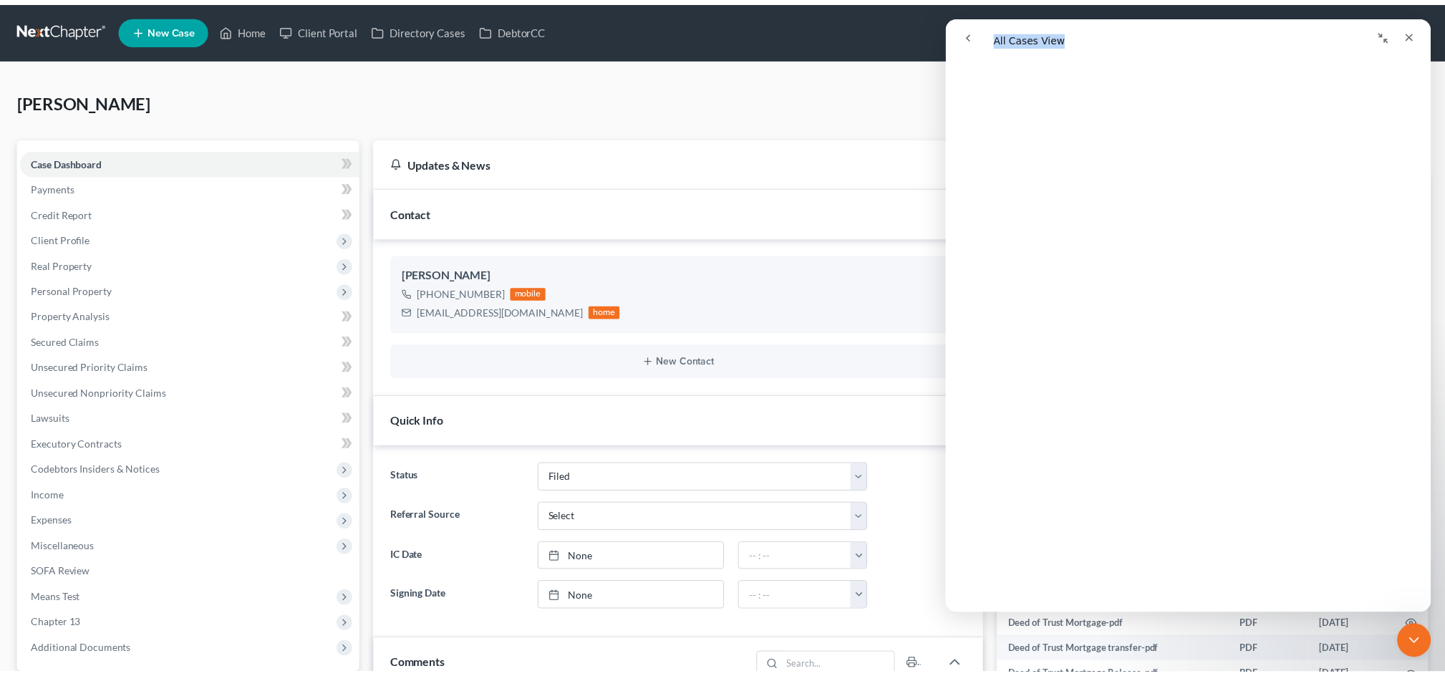
scroll to position [2690, 0]
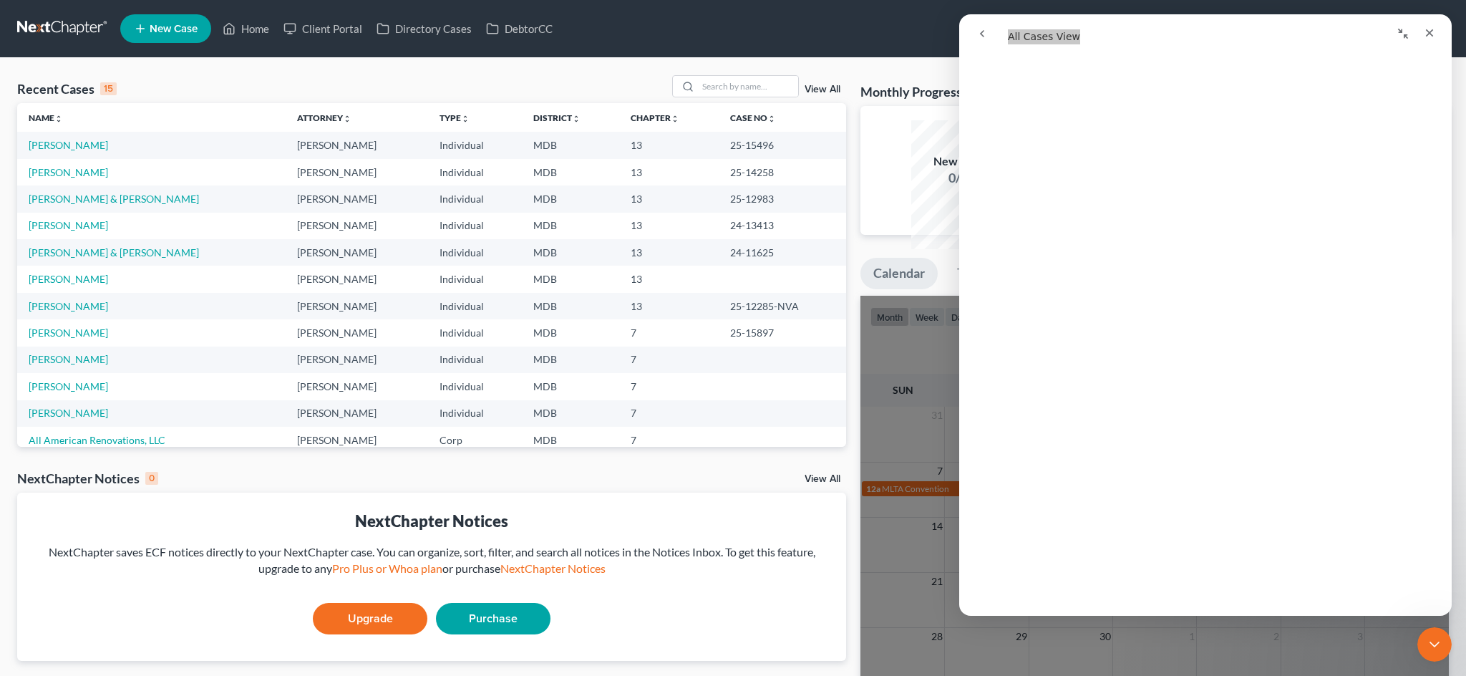
click at [816, 94] on link "View All" at bounding box center [823, 89] width 36 height 10
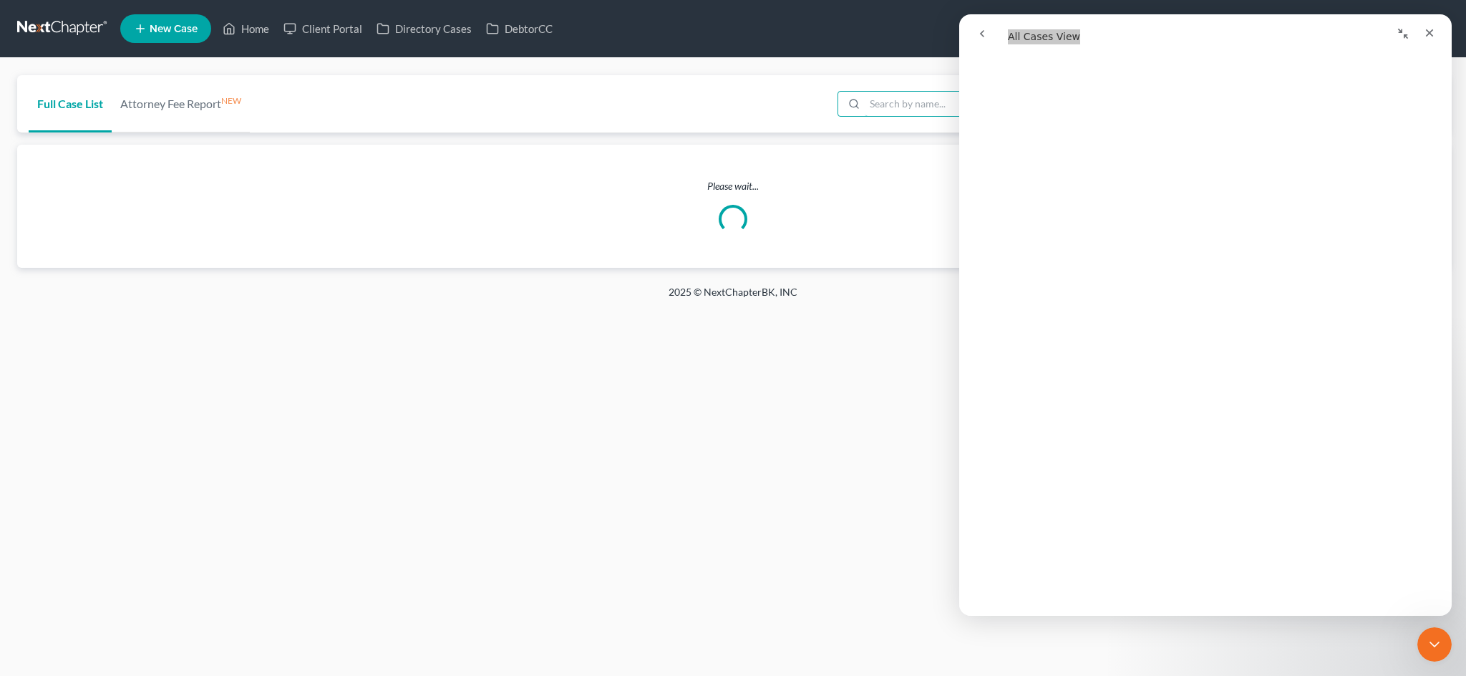
click at [865, 105] on input "search" at bounding box center [928, 104] width 127 height 24
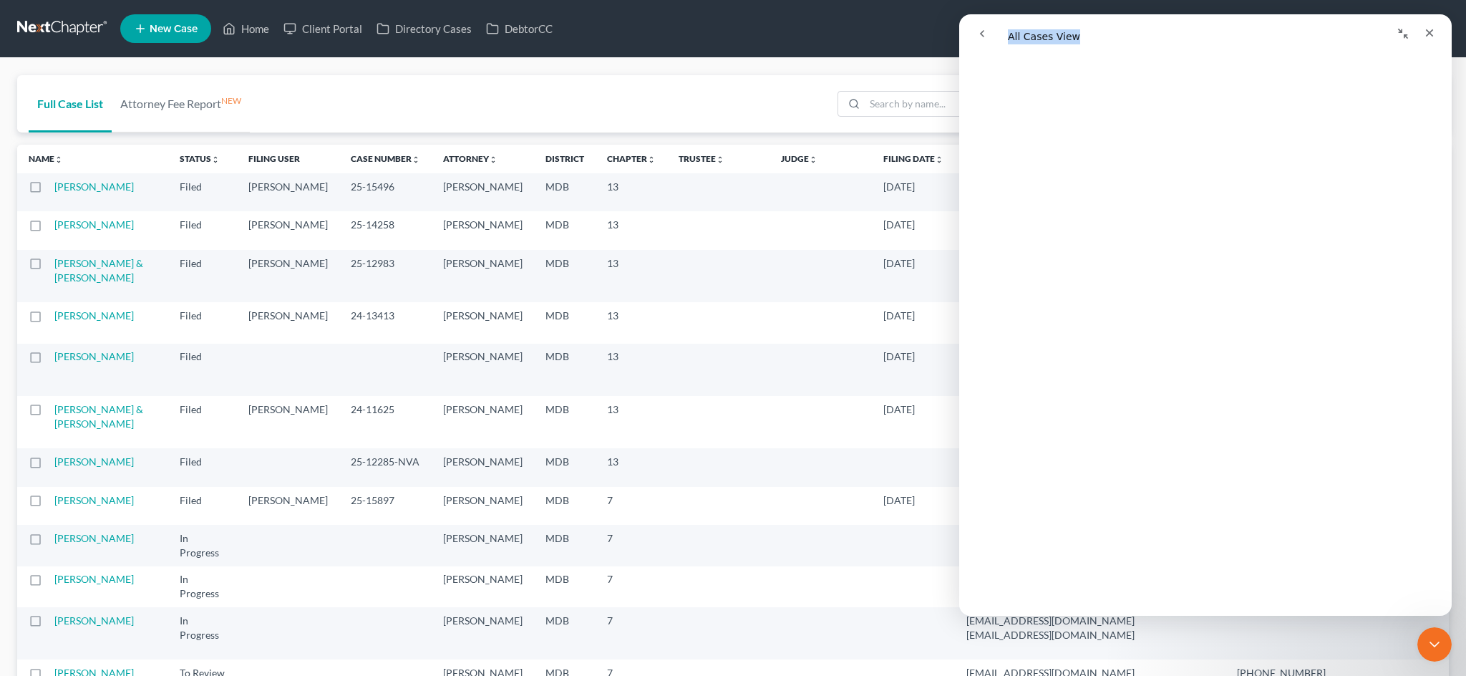
click at [1402, 37] on icon "Collapse window" at bounding box center [1403, 34] width 10 height 10
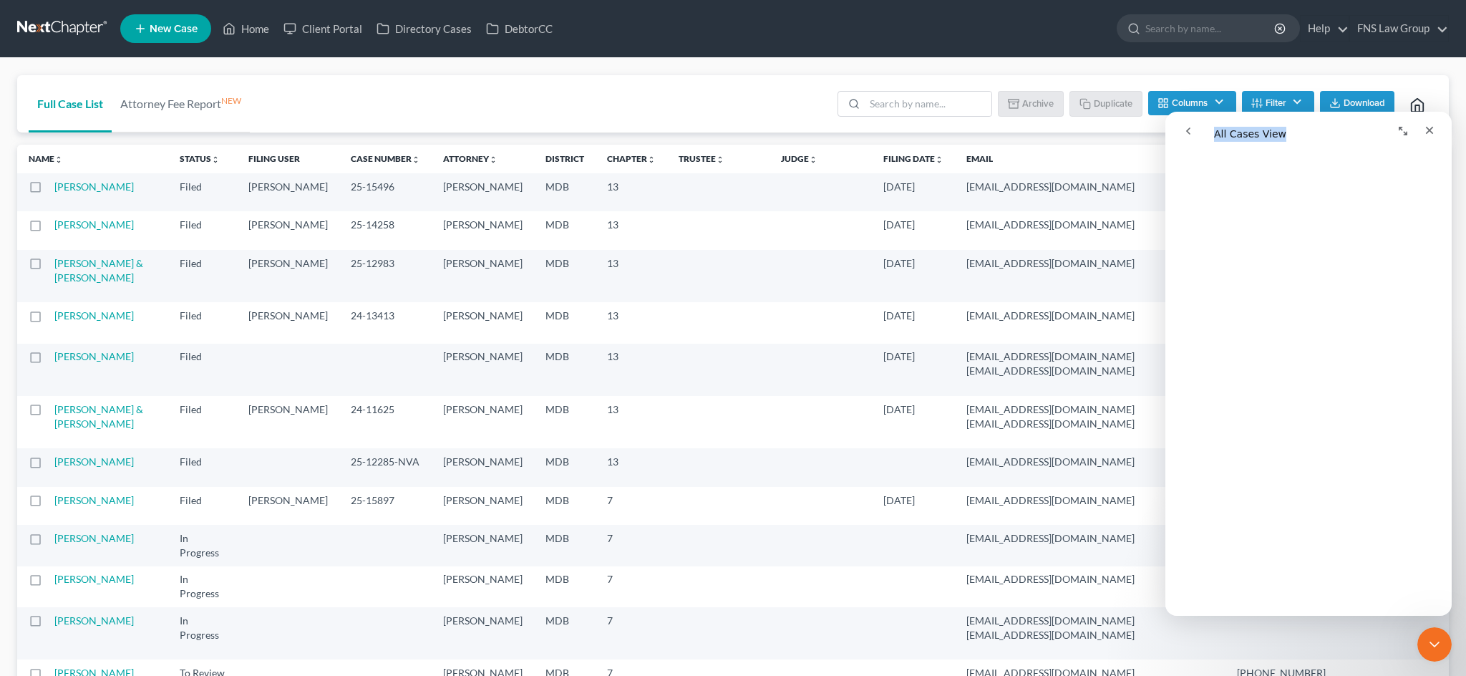
click at [1399, 123] on button "Expand window" at bounding box center [1402, 130] width 27 height 27
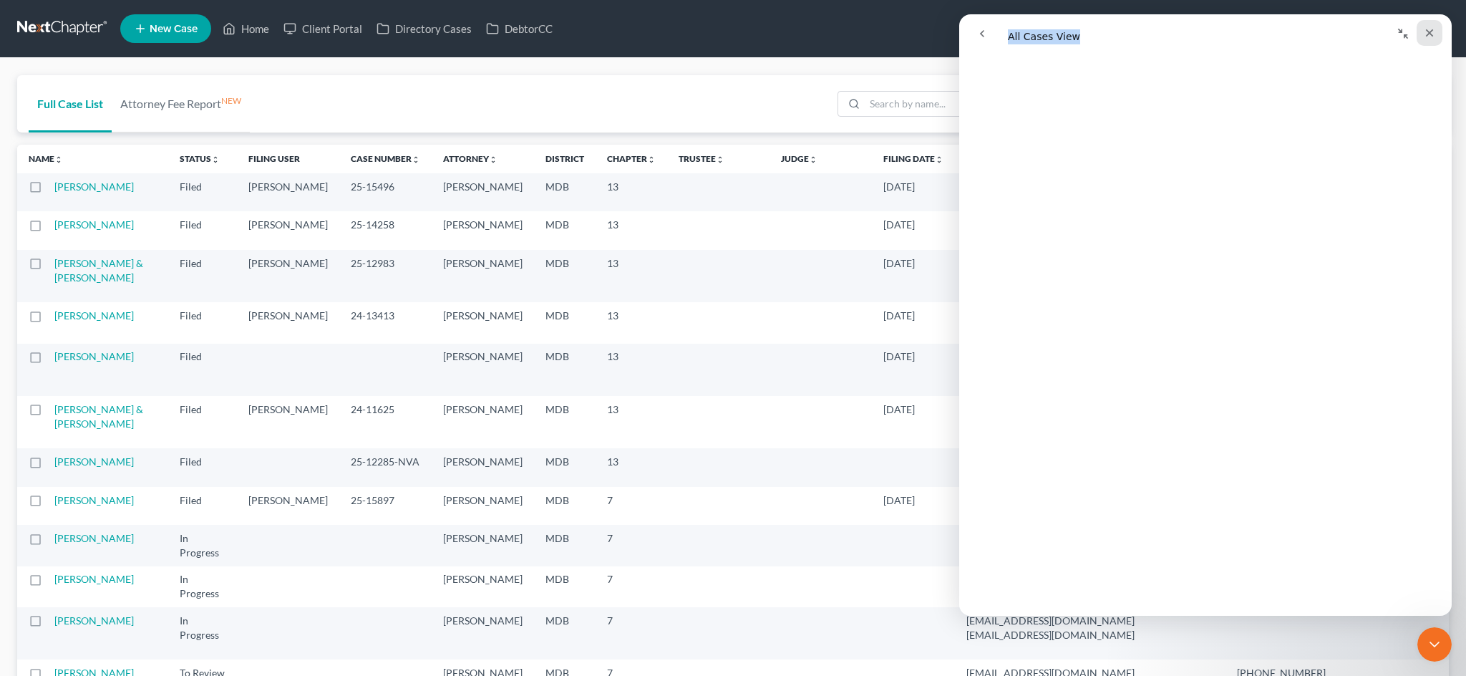
click at [1425, 39] on div "Close" at bounding box center [1430, 33] width 26 height 26
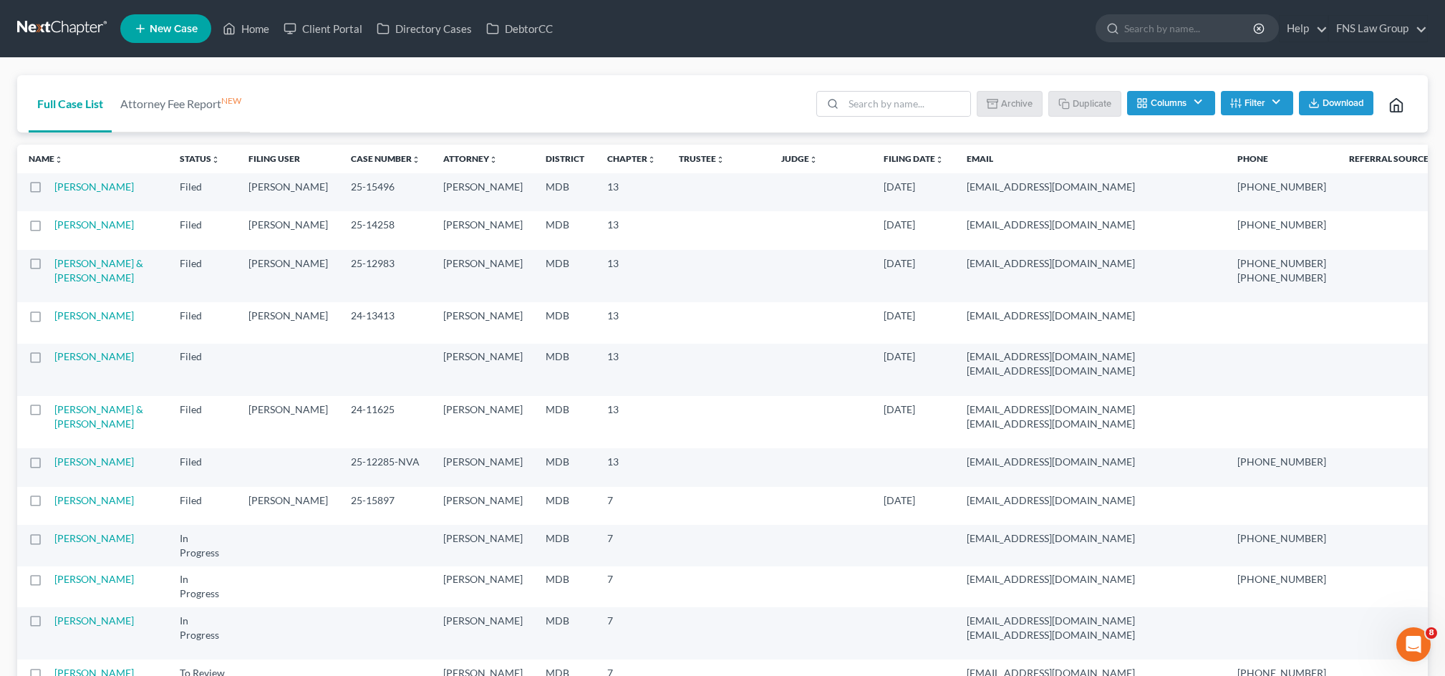
click at [49, 190] on label at bounding box center [49, 190] width 0 height 0
click at [54, 189] on input "checkbox" at bounding box center [58, 184] width 9 height 9
click at [1049, 115] on button "Duplicate" at bounding box center [1085, 103] width 72 height 24
click at [49, 190] on label at bounding box center [49, 190] width 0 height 0
click at [54, 189] on input "checkbox" at bounding box center [58, 184] width 9 height 9
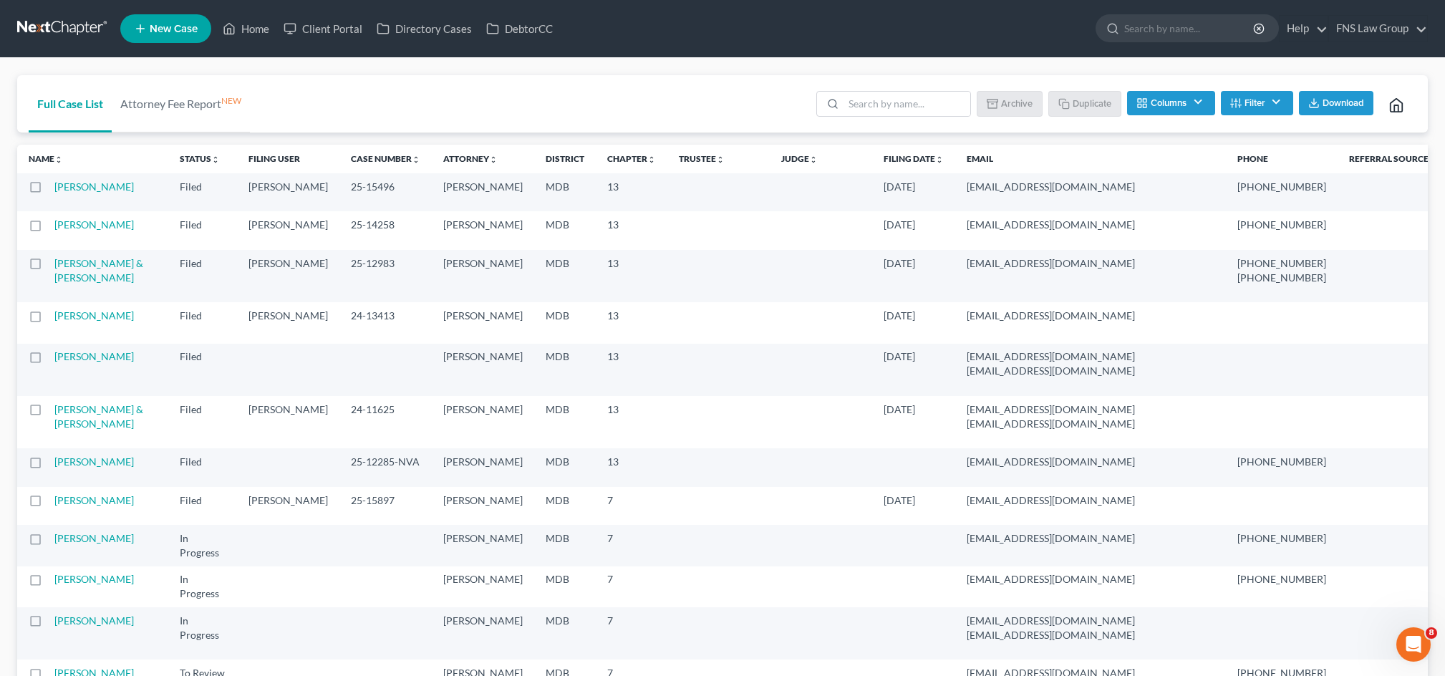
click at [49, 190] on label at bounding box center [49, 190] width 0 height 0
click at [54, 189] on input "checkbox" at bounding box center [58, 184] width 9 height 9
checkbox input "true"
click at [1388, 113] on icon at bounding box center [1396, 105] width 16 height 16
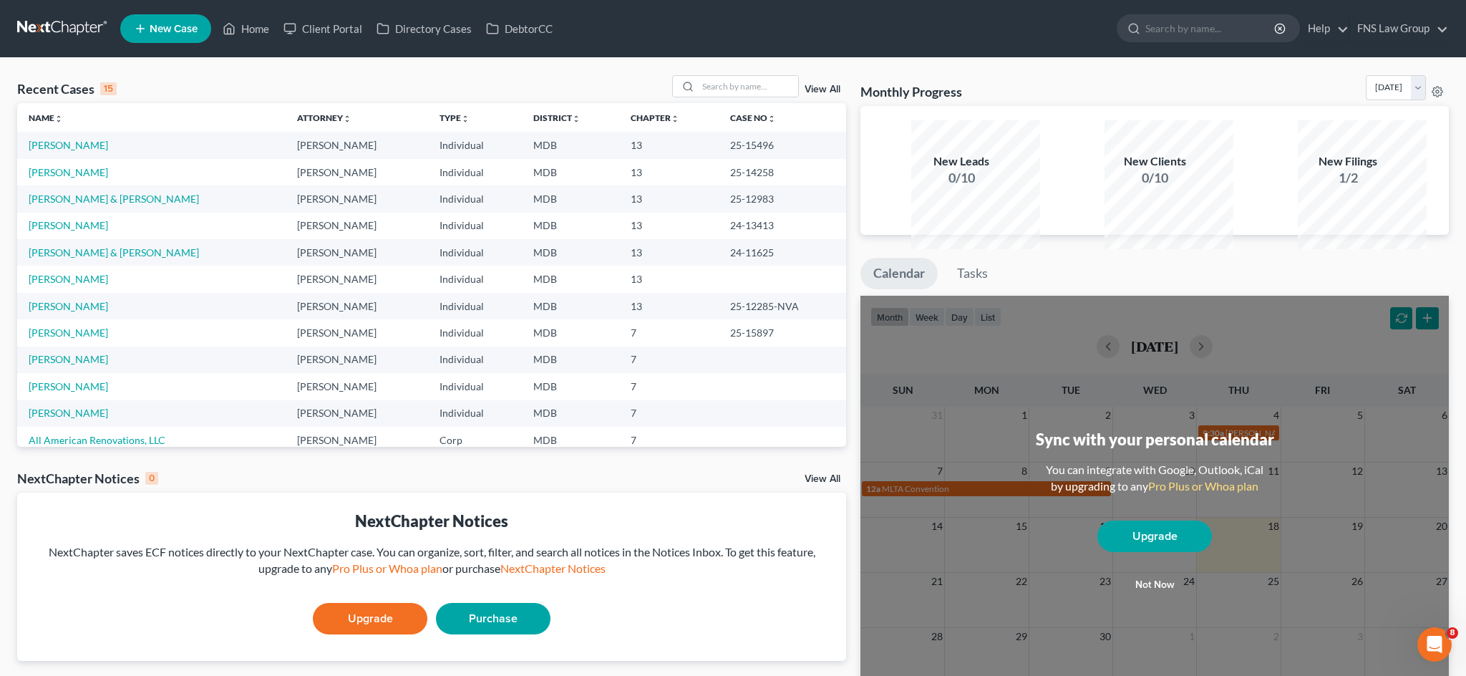
click at [806, 94] on link "View All" at bounding box center [823, 89] width 36 height 10
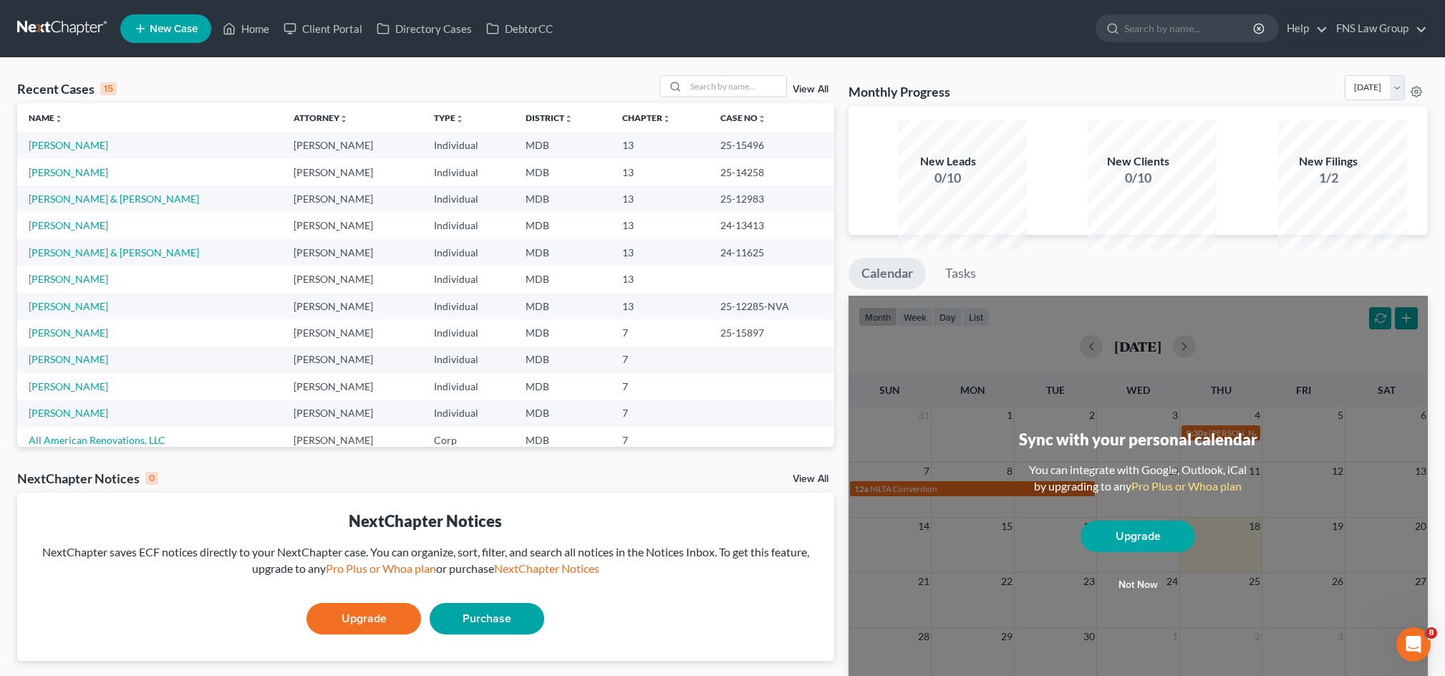
click at [805, 94] on link "View All" at bounding box center [810, 89] width 36 height 10
